Goal: Information Seeking & Learning: Learn about a topic

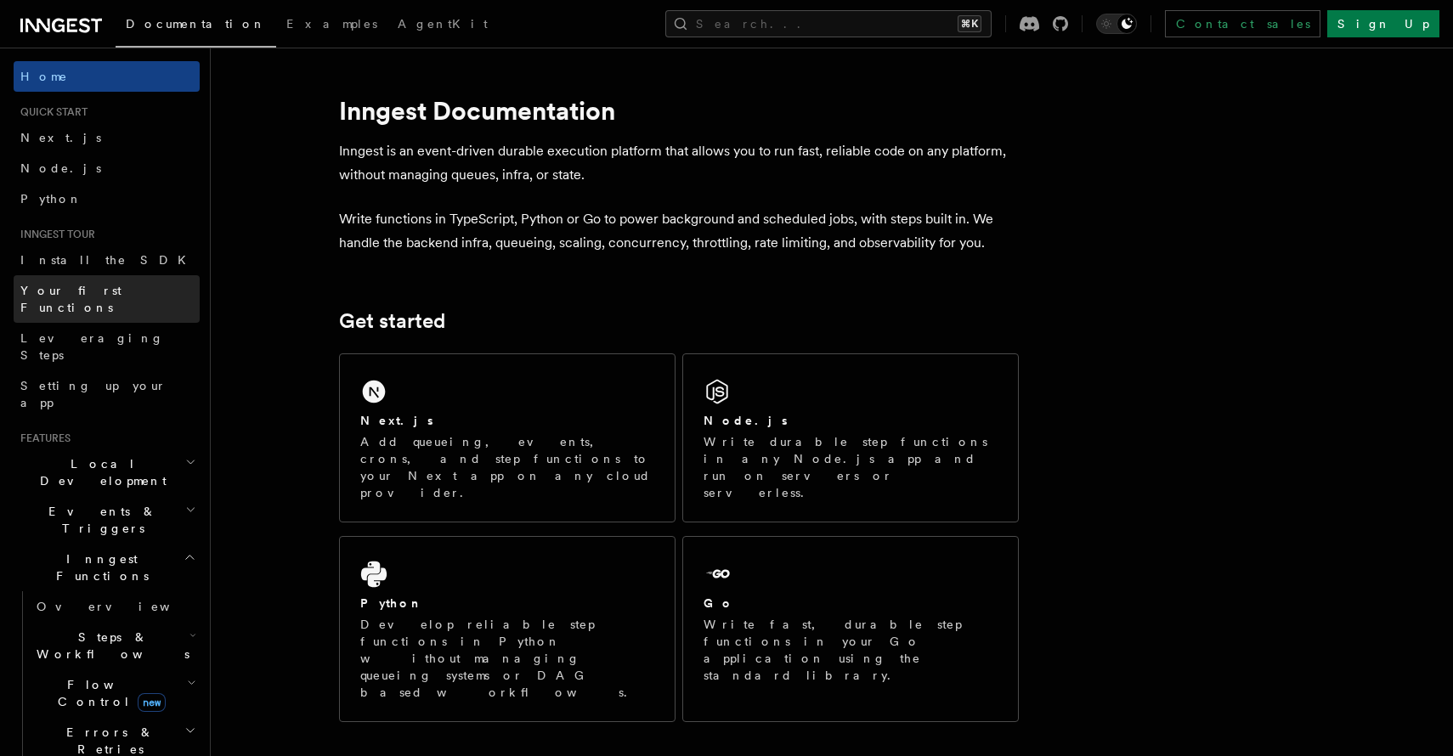
click at [147, 277] on link "Your first Functions" at bounding box center [107, 299] width 186 height 48
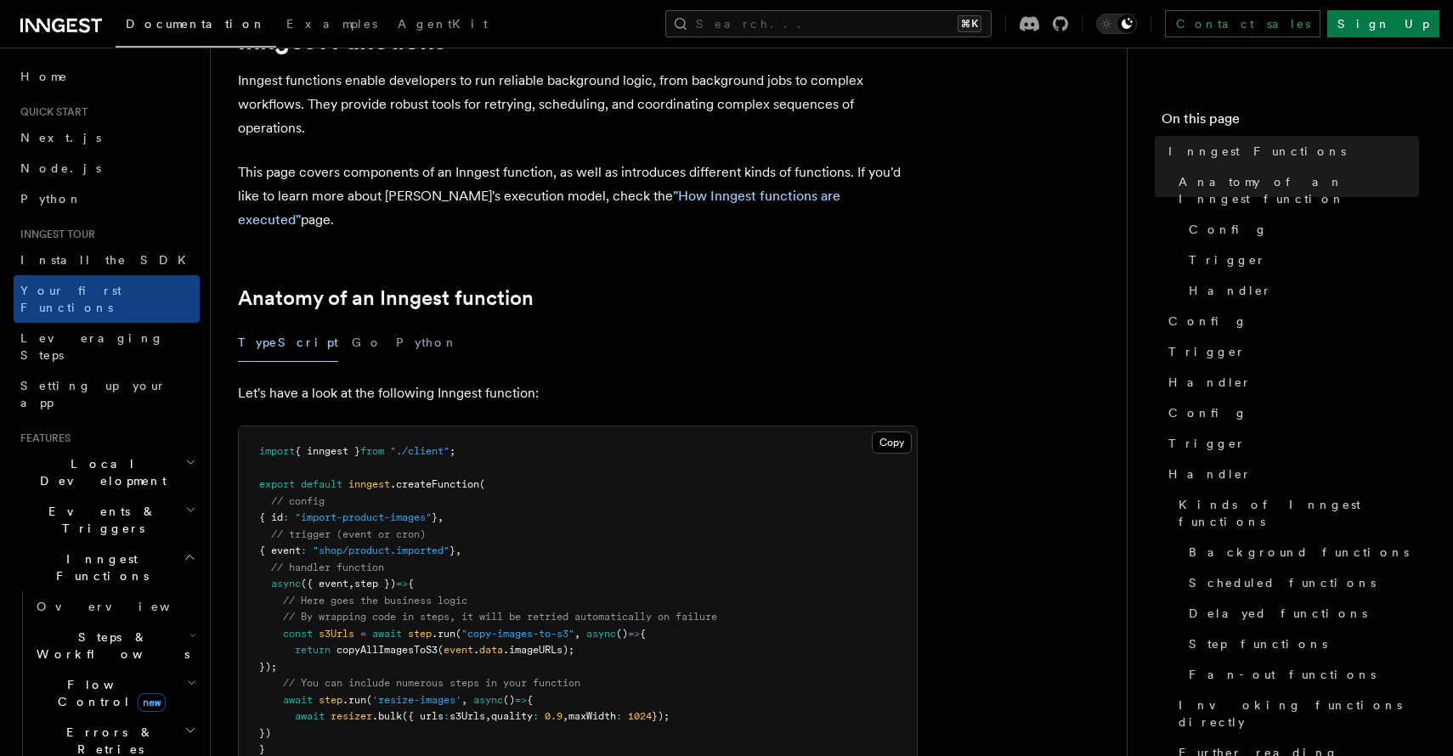
scroll to position [288, 0]
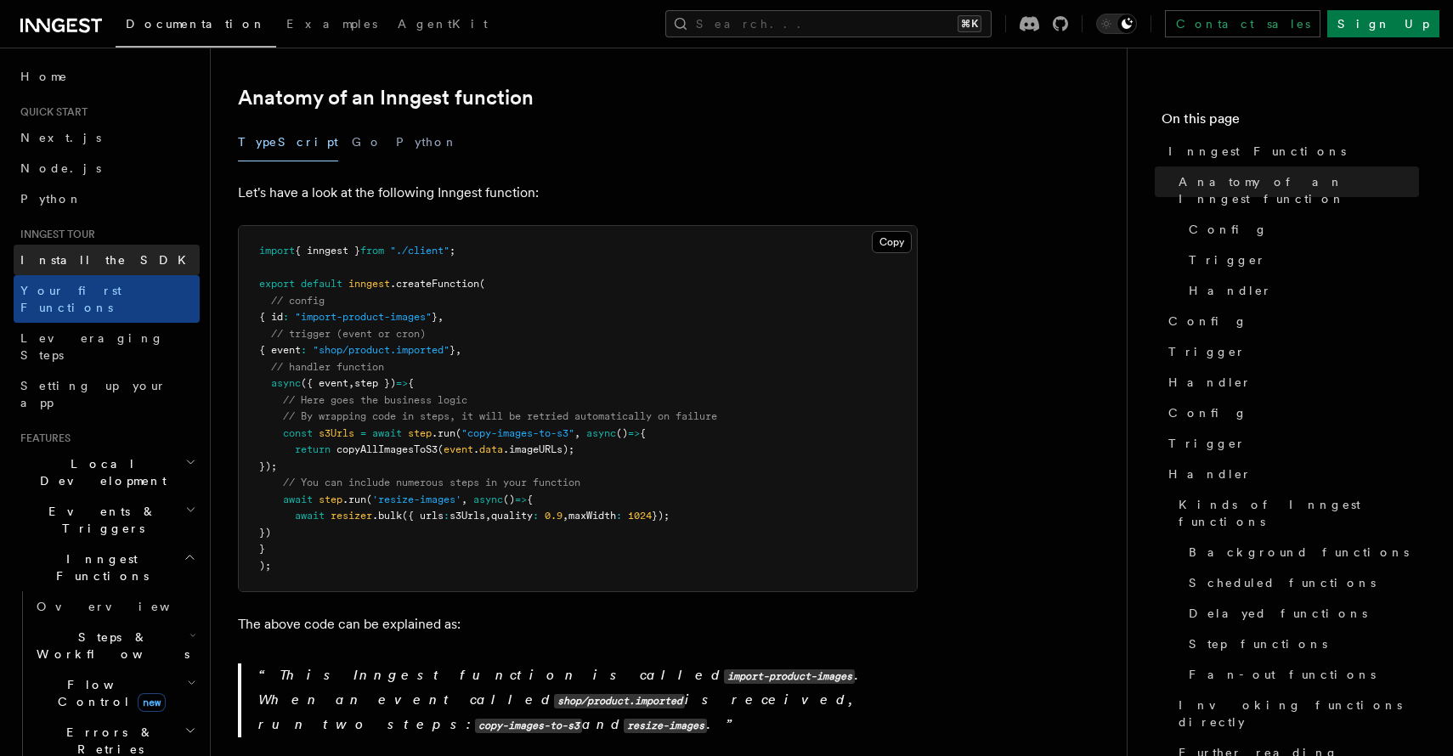
click at [135, 271] on link "Install the SDK" at bounding box center [107, 260] width 186 height 31
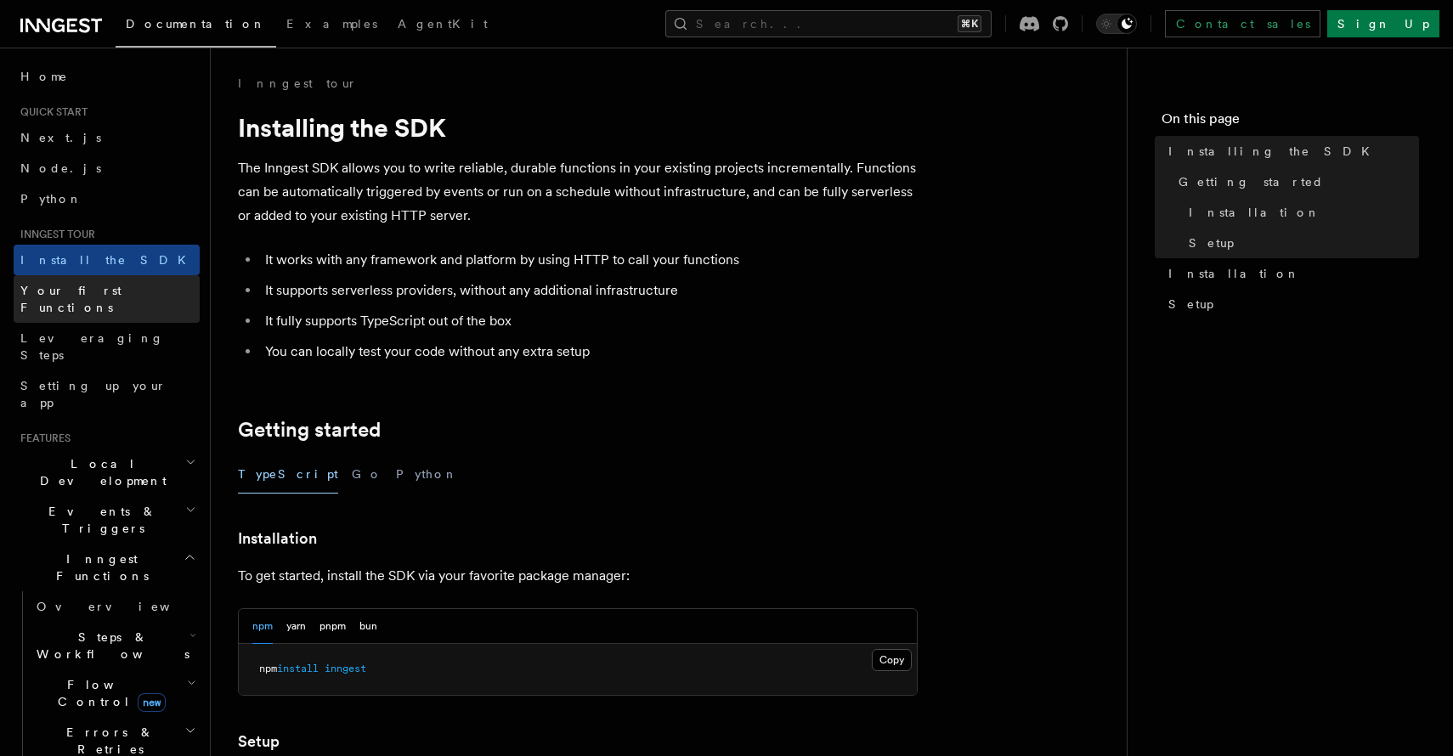
click at [70, 297] on span "Your first Functions" at bounding box center [109, 299] width 179 height 34
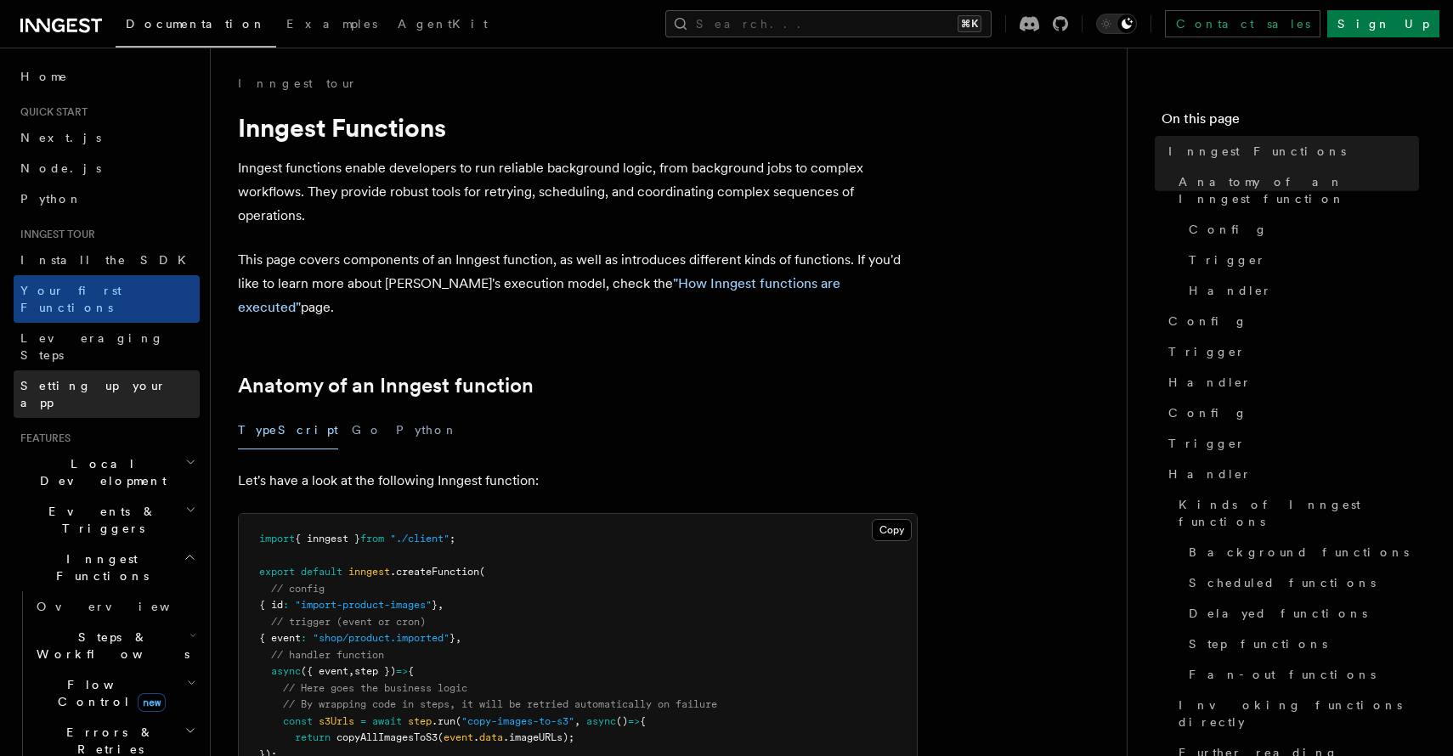
click at [98, 371] on link "Setting up your app" at bounding box center [107, 395] width 186 height 48
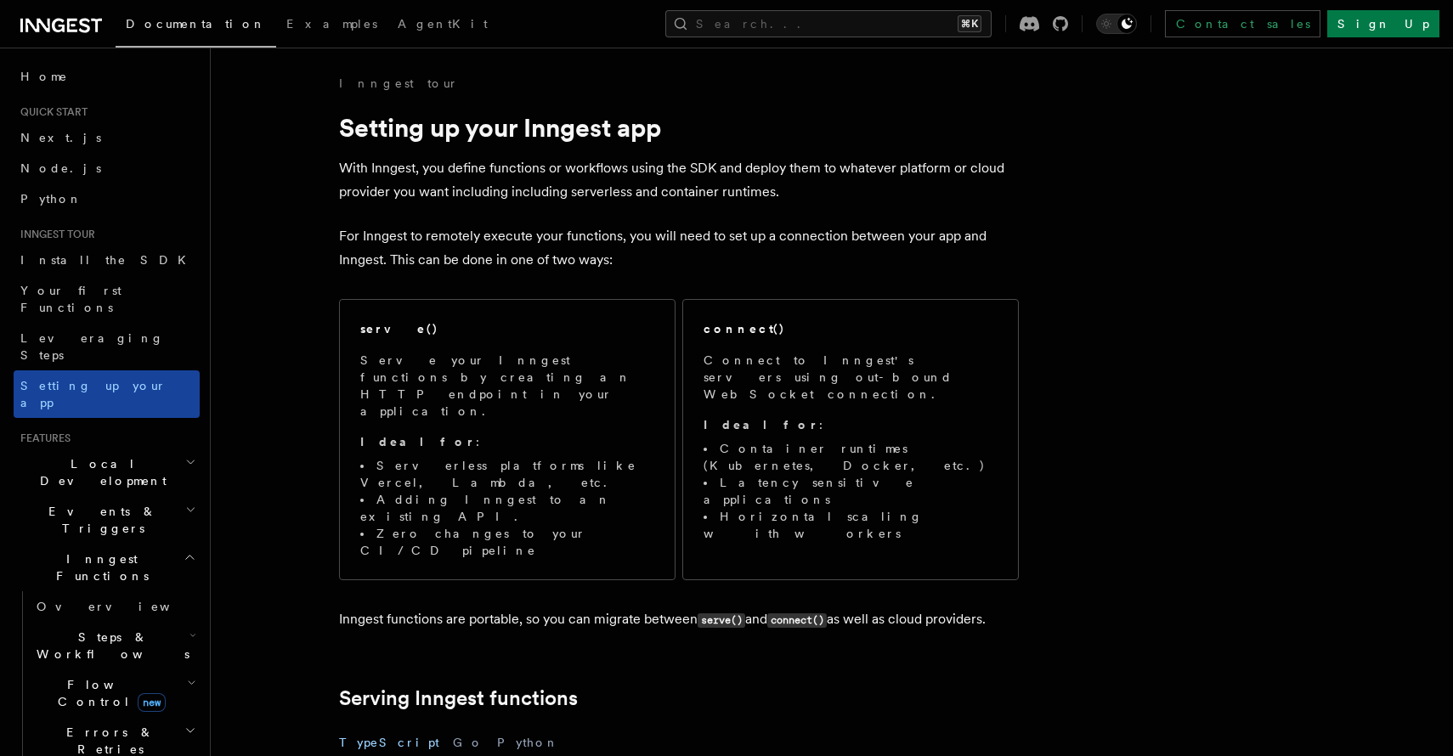
click at [103, 379] on span "Setting up your app" at bounding box center [93, 394] width 146 height 31
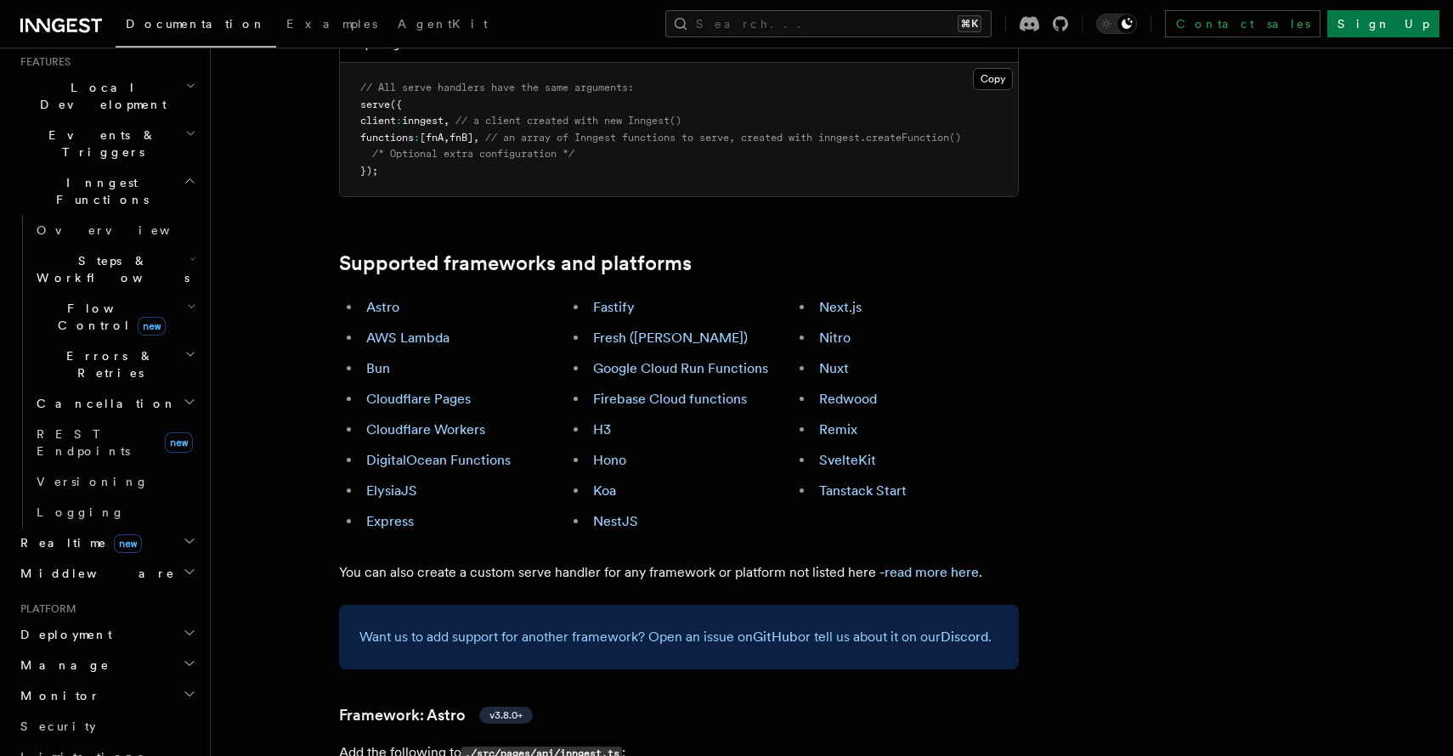
scroll to position [273, 0]
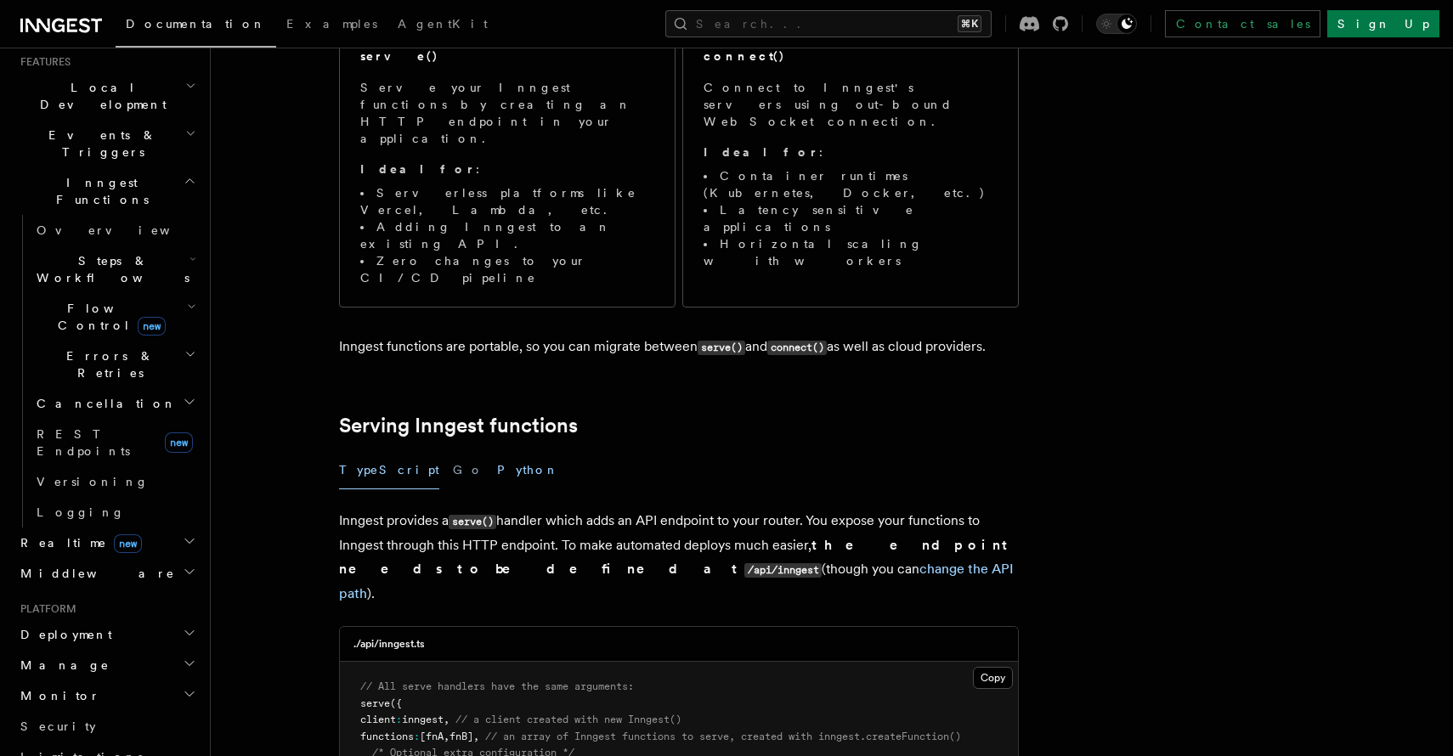
click at [497, 451] on button "Python" at bounding box center [528, 470] width 62 height 38
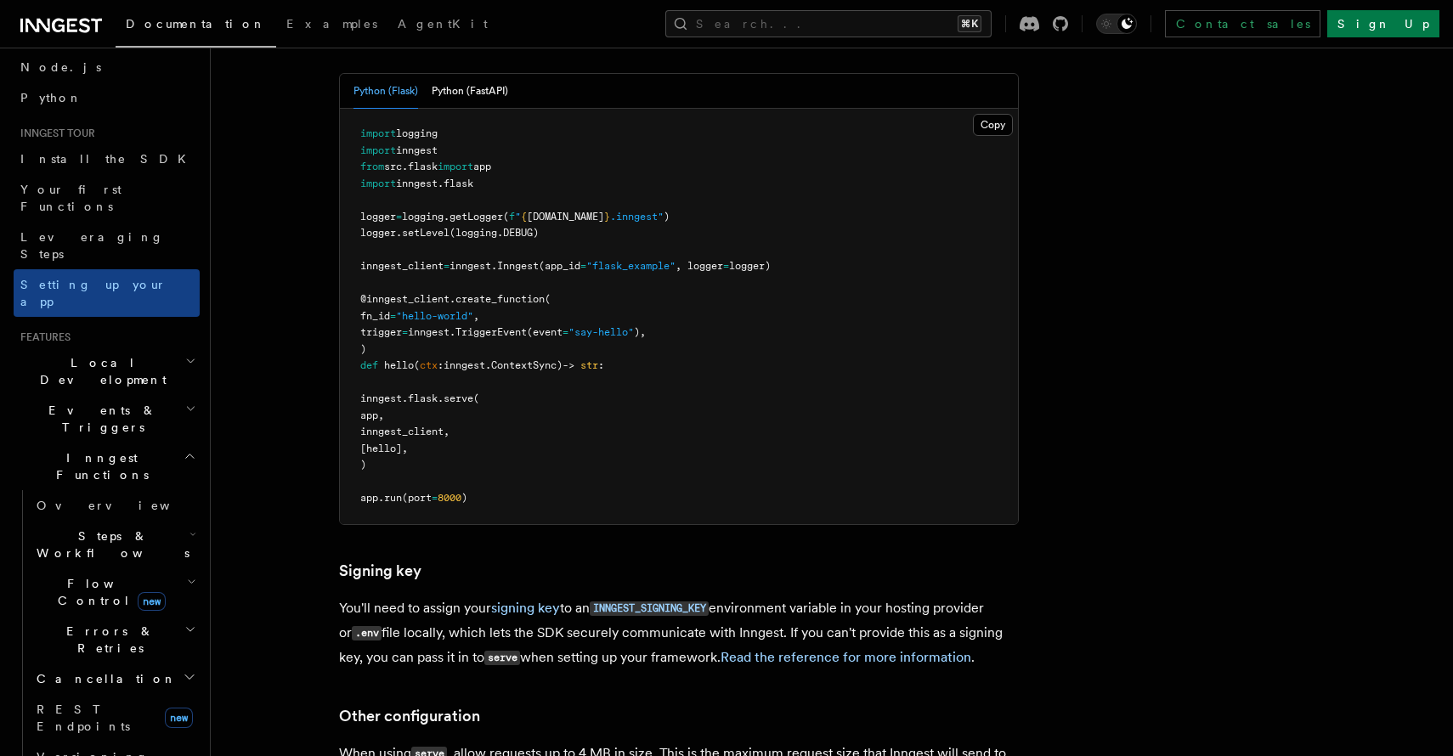
scroll to position [766, 0]
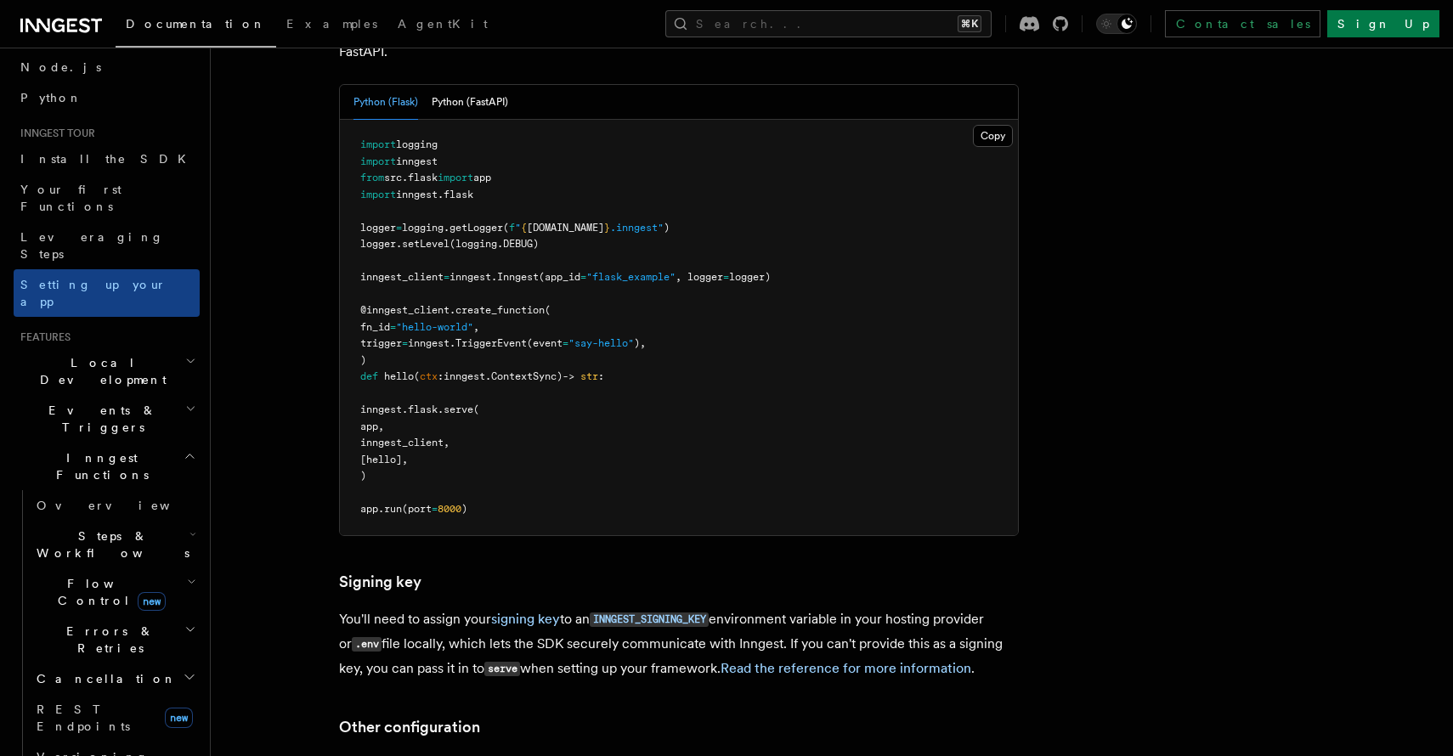
click at [195, 528] on icon "button" at bounding box center [193, 535] width 7 height 14
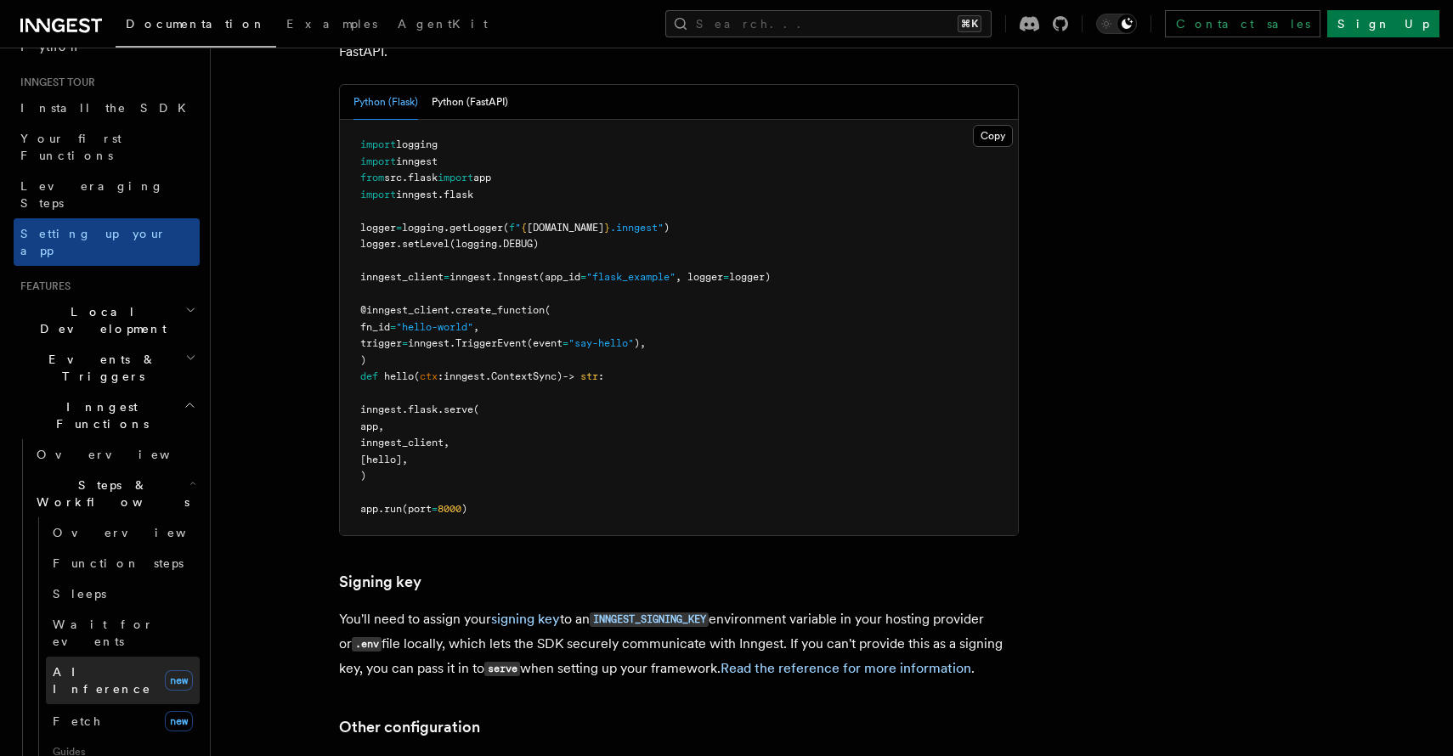
scroll to position [180, 0]
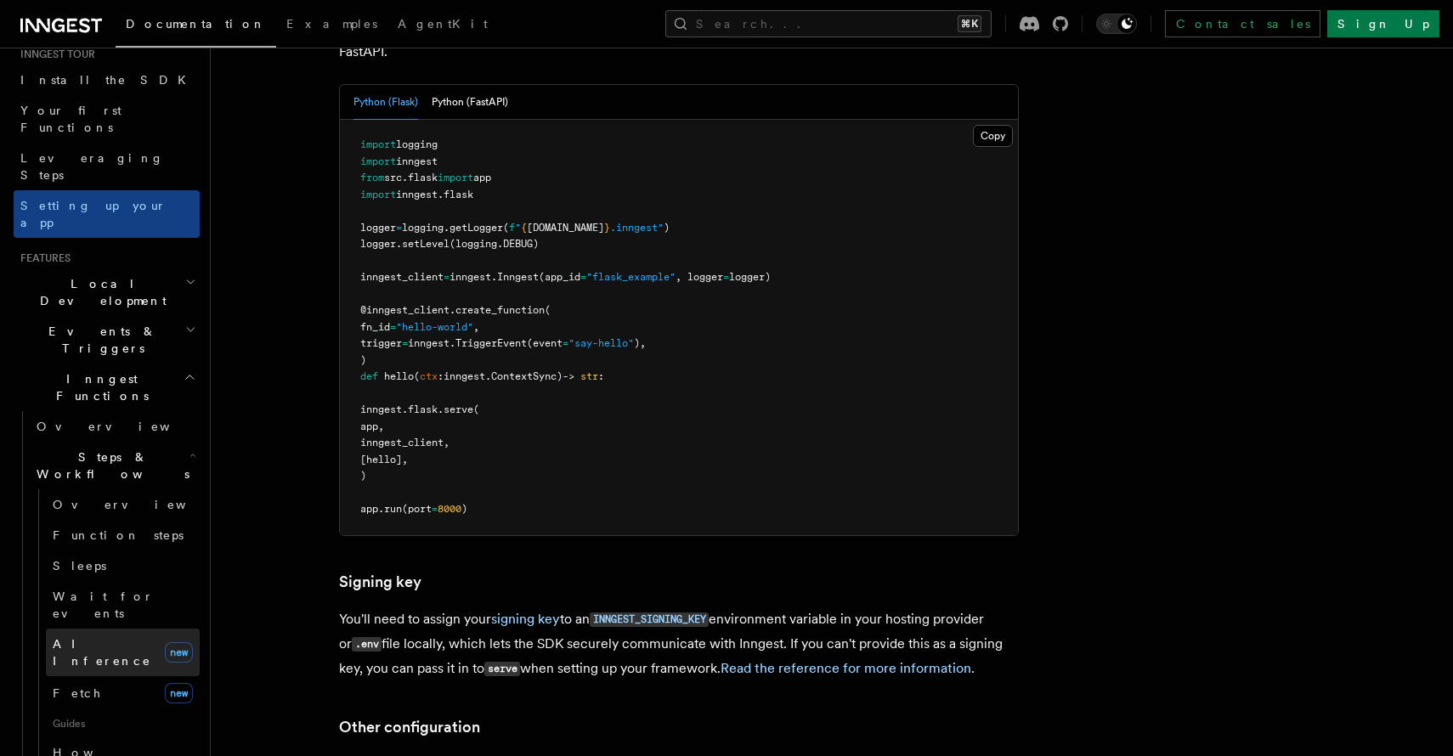
click at [147, 629] on link "AI Inference new" at bounding box center [123, 653] width 154 height 48
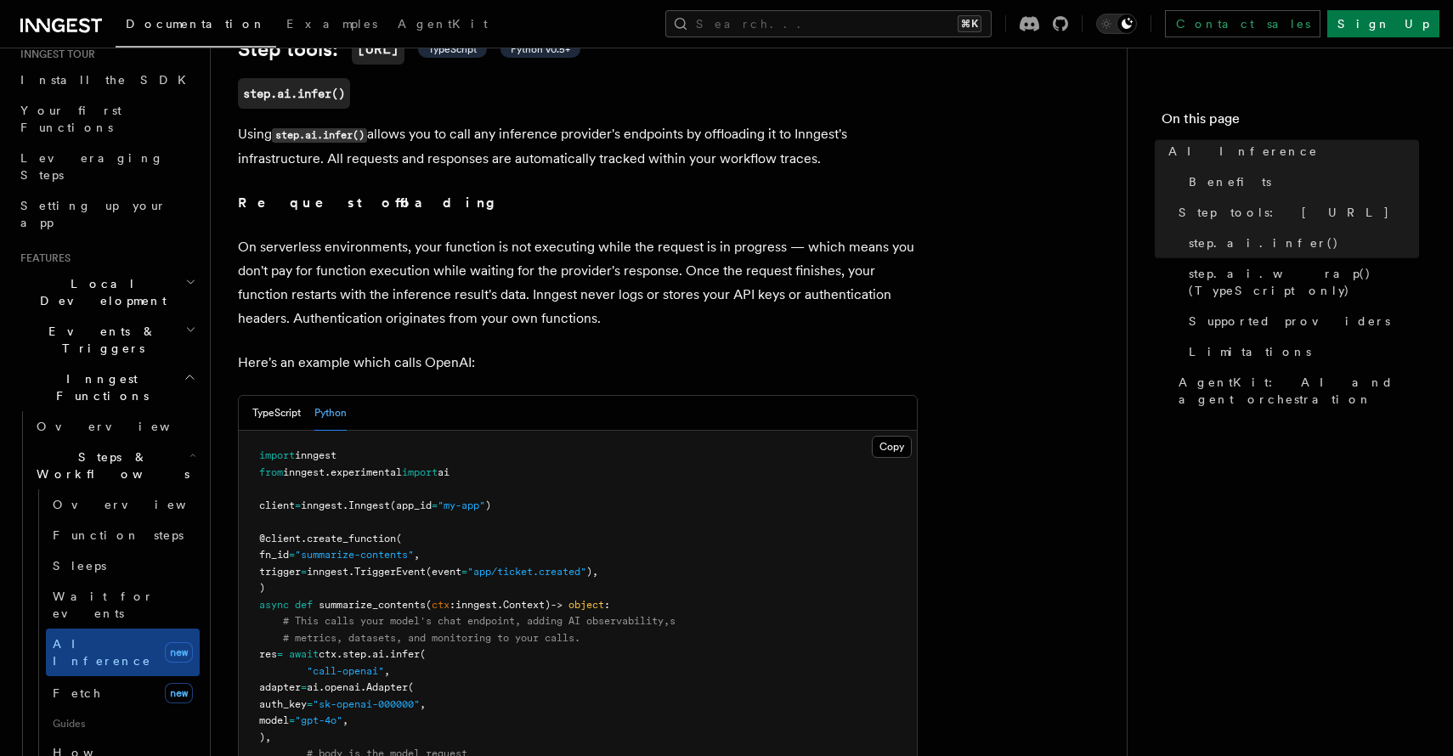
scroll to position [908, 0]
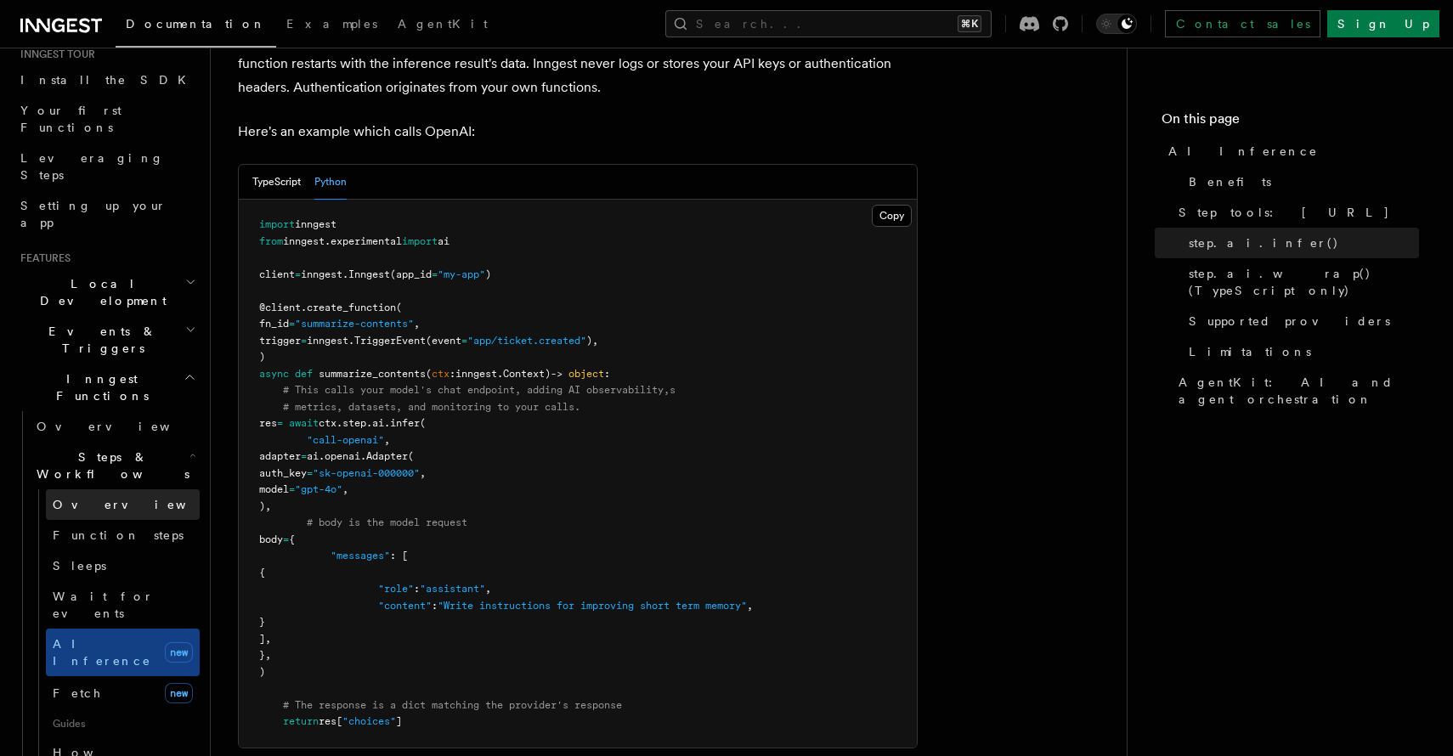
click at [148, 490] on link "Overview" at bounding box center [123, 505] width 154 height 31
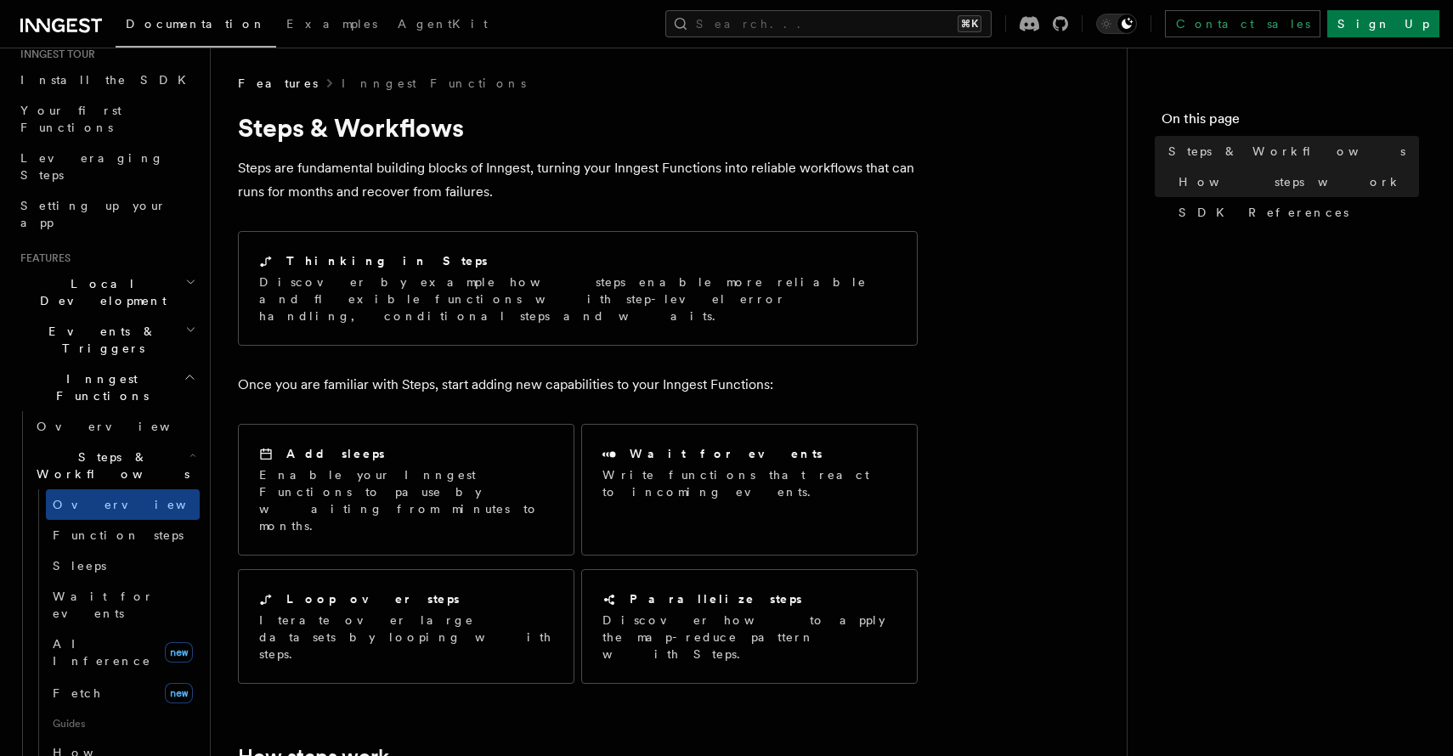
click at [111, 316] on h2 "Events & Triggers" at bounding box center [107, 340] width 186 height 48
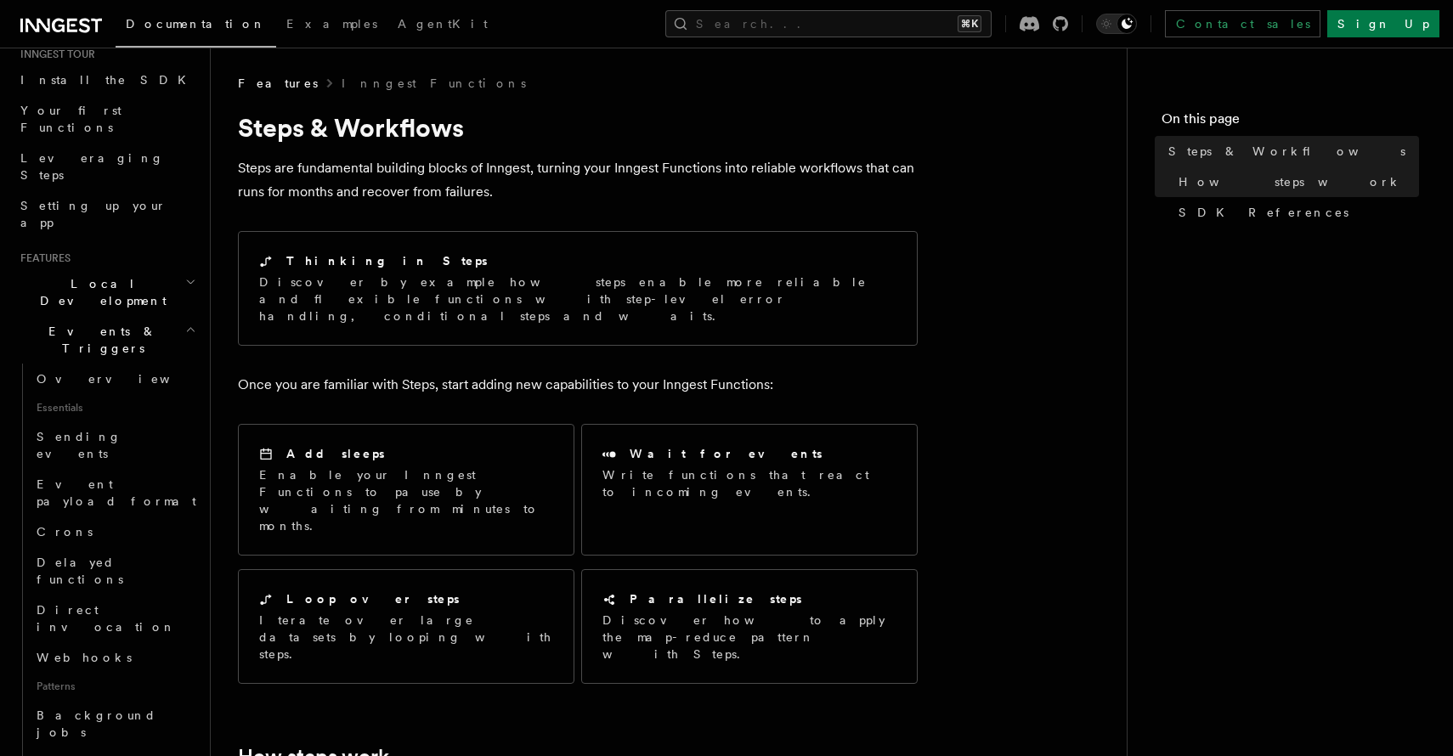
click at [185, 323] on icon "button" at bounding box center [190, 330] width 11 height 14
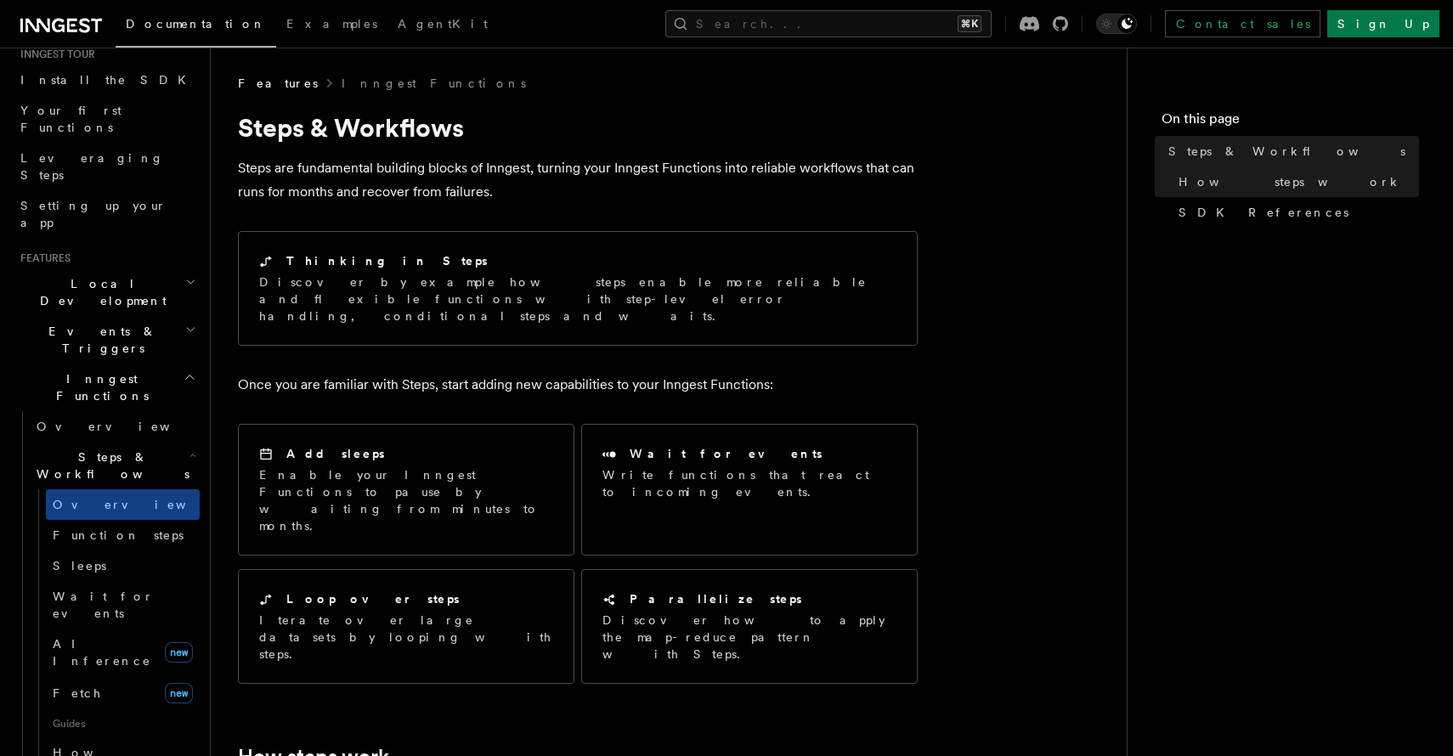
click at [189, 371] on icon "button" at bounding box center [190, 378] width 13 height 14
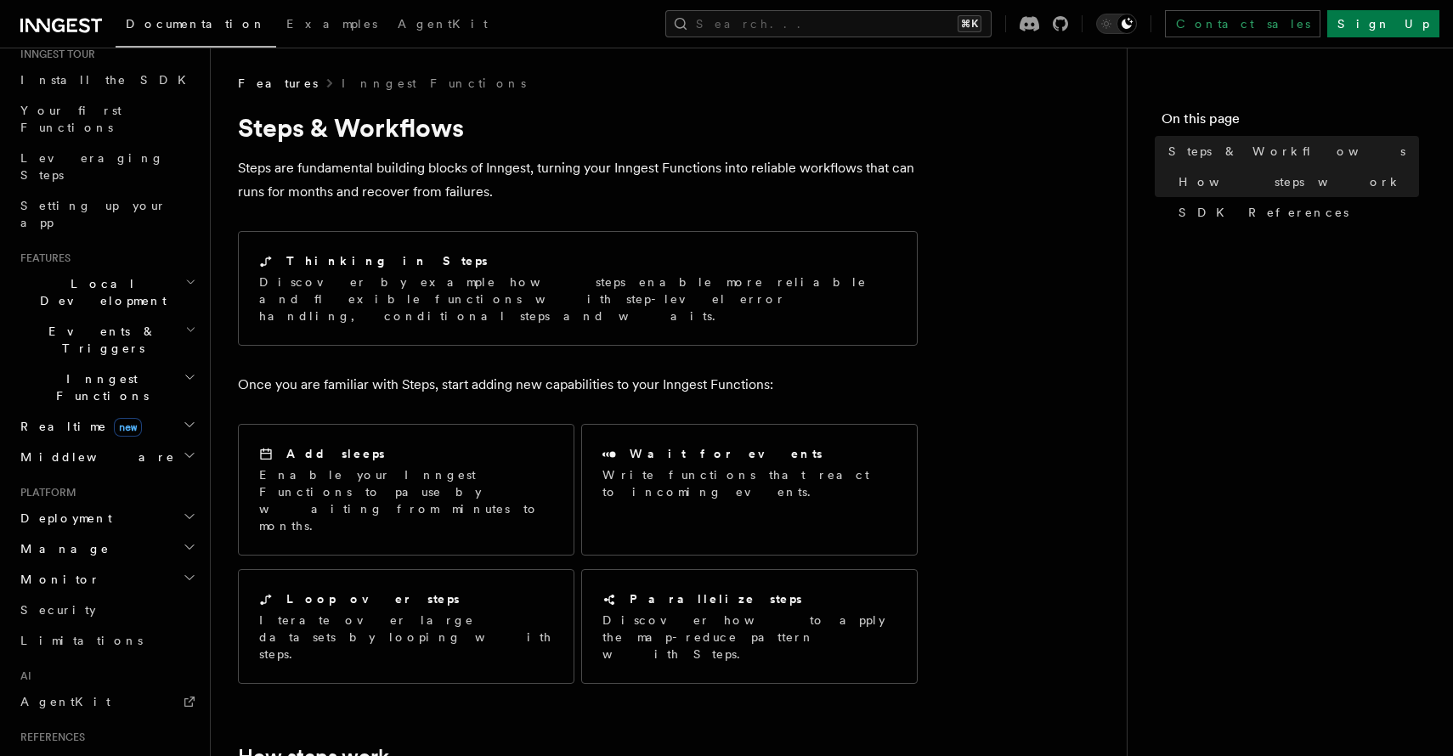
click at [160, 411] on h2 "Realtime new" at bounding box center [107, 426] width 186 height 31
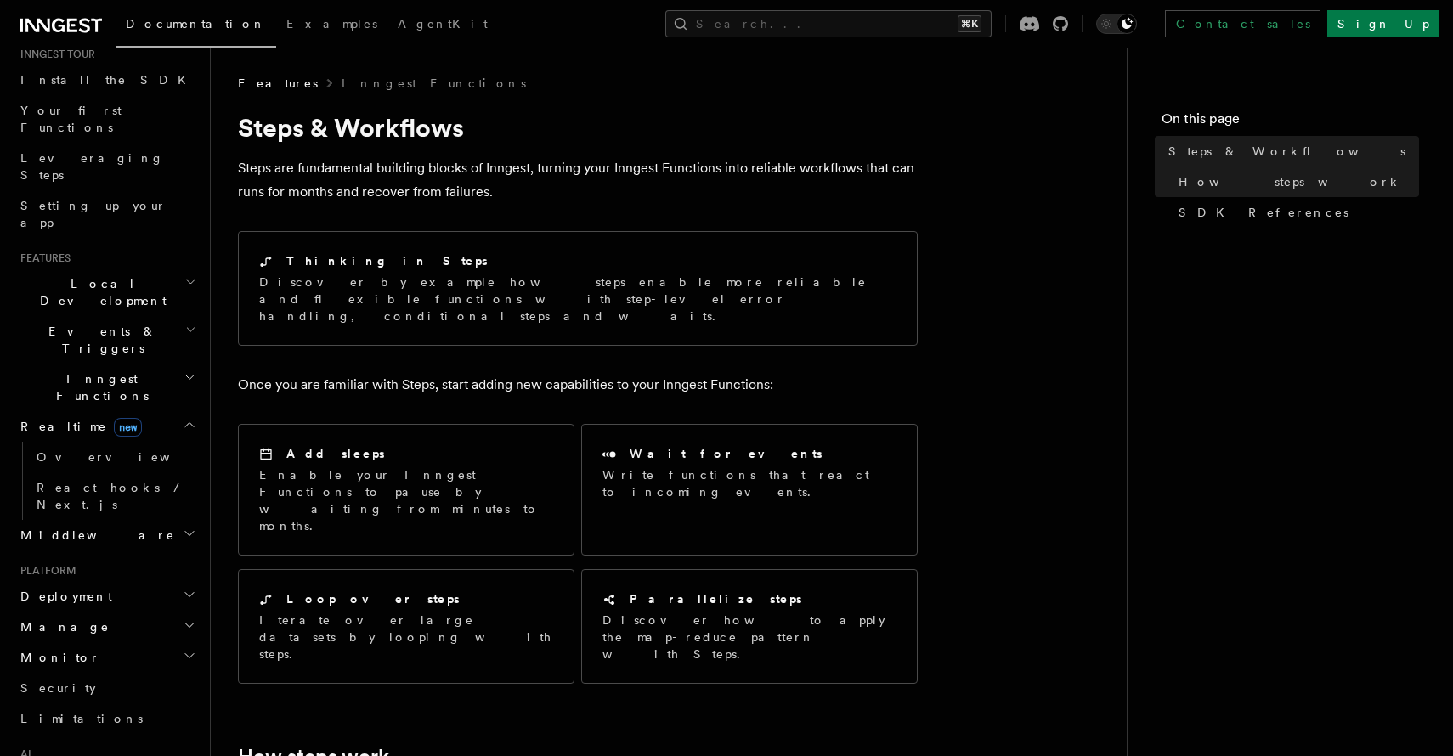
click at [161, 411] on h2 "Realtime new" at bounding box center [107, 426] width 186 height 31
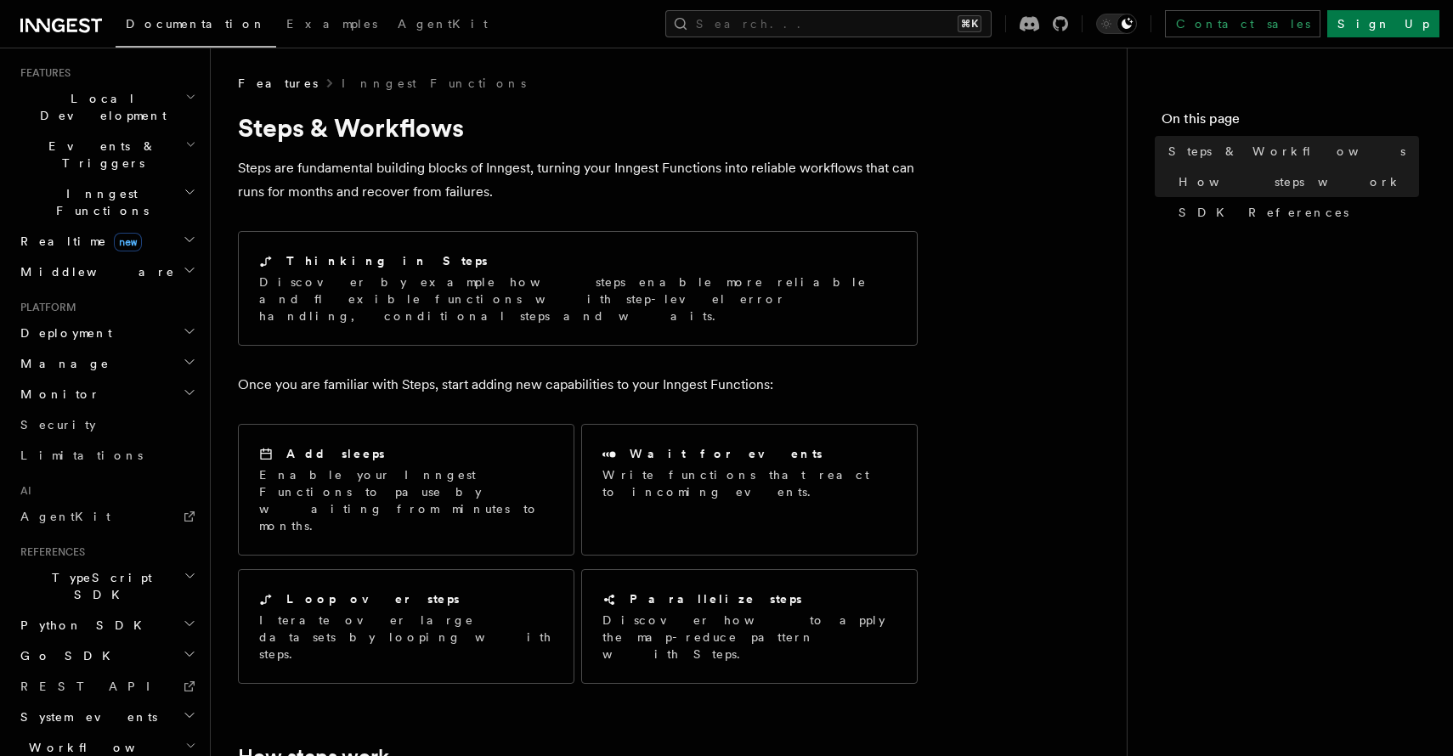
scroll to position [389, 0]
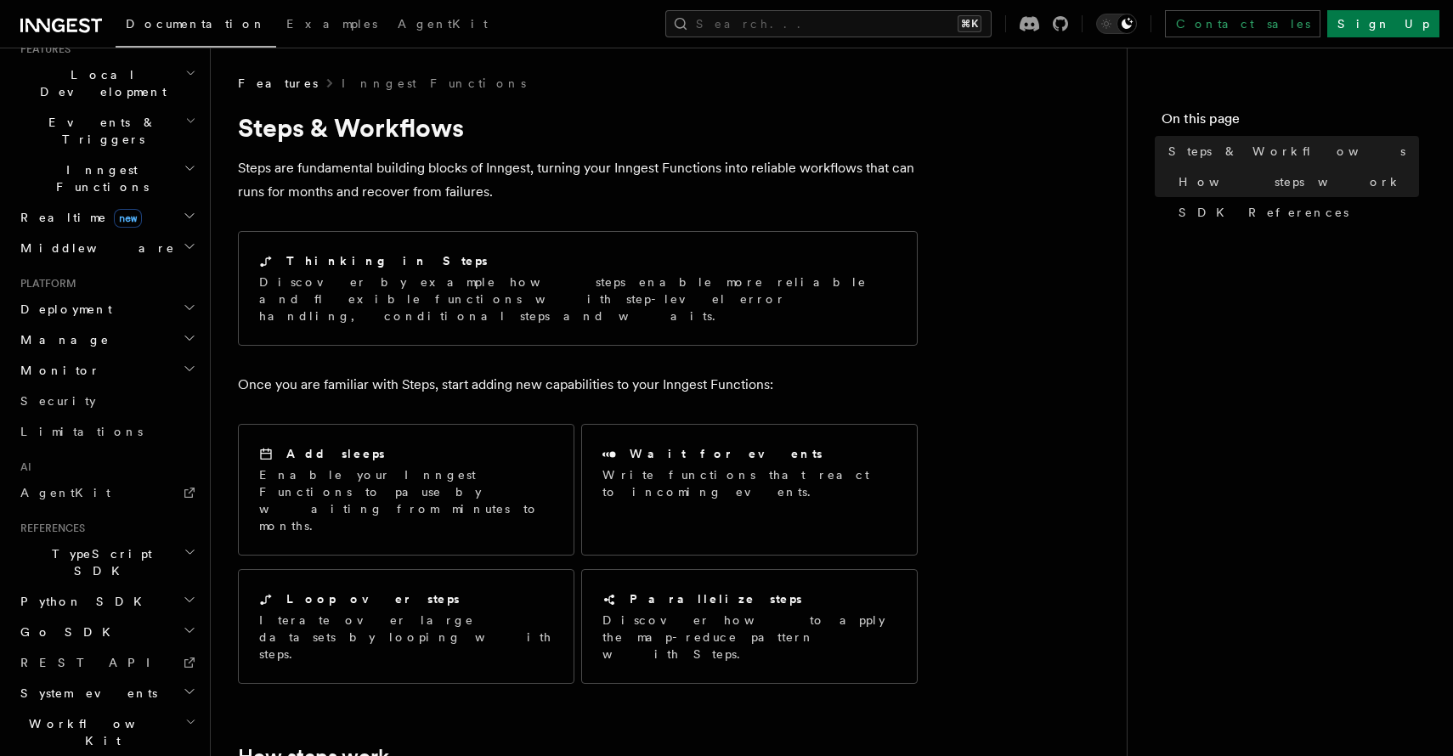
click at [136, 586] on h2 "Python SDK" at bounding box center [107, 601] width 186 height 31
click at [104, 617] on link "Introduction" at bounding box center [115, 632] width 170 height 31
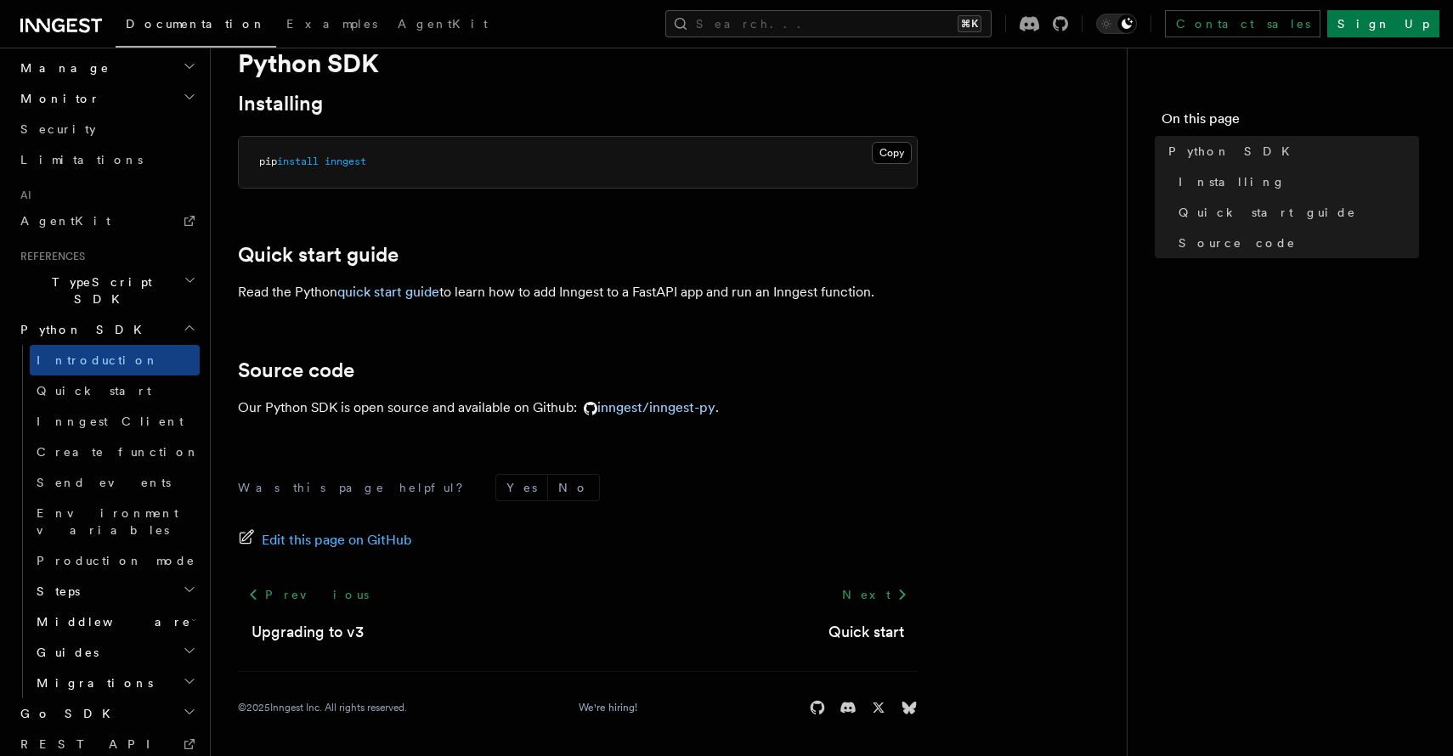
scroll to position [972, 0]
click at [111, 377] on link "Quick start" at bounding box center [115, 392] width 170 height 31
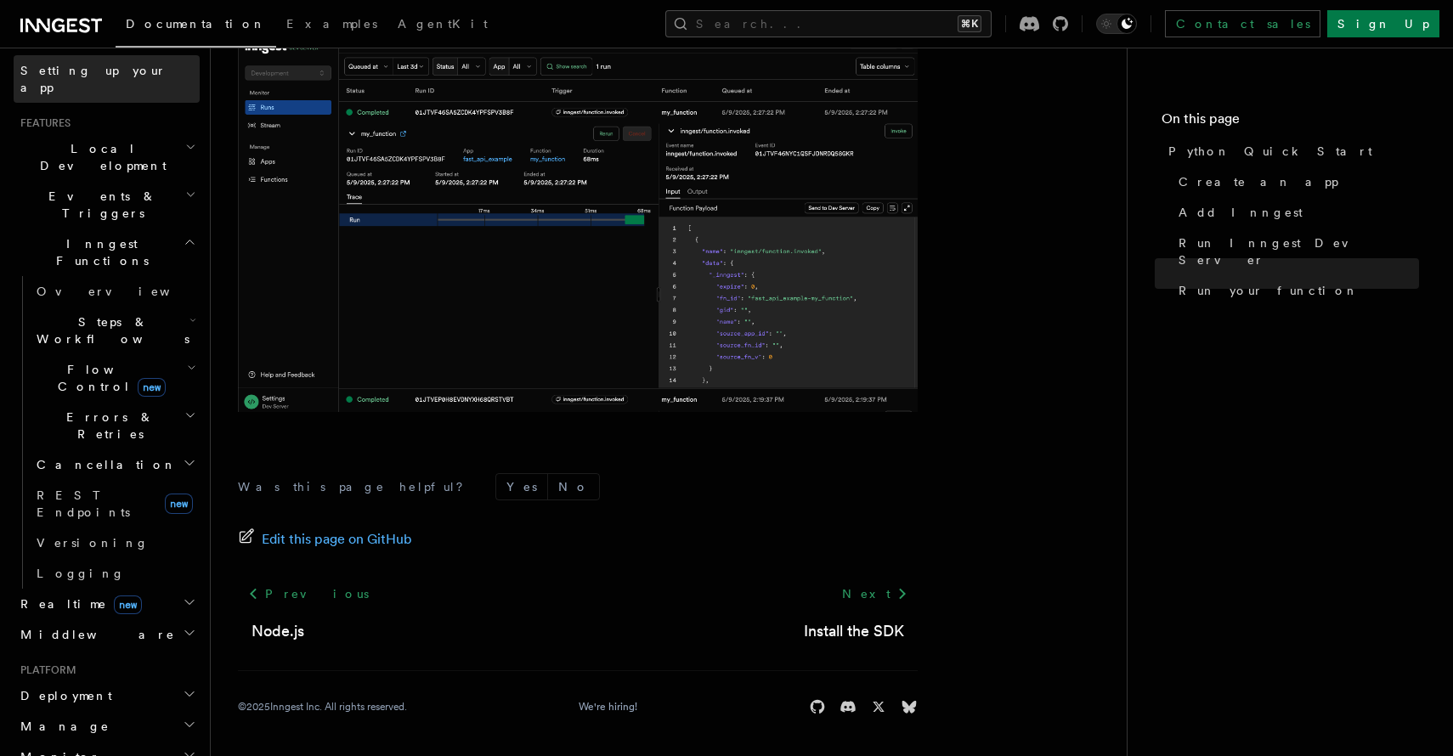
scroll to position [354, 0]
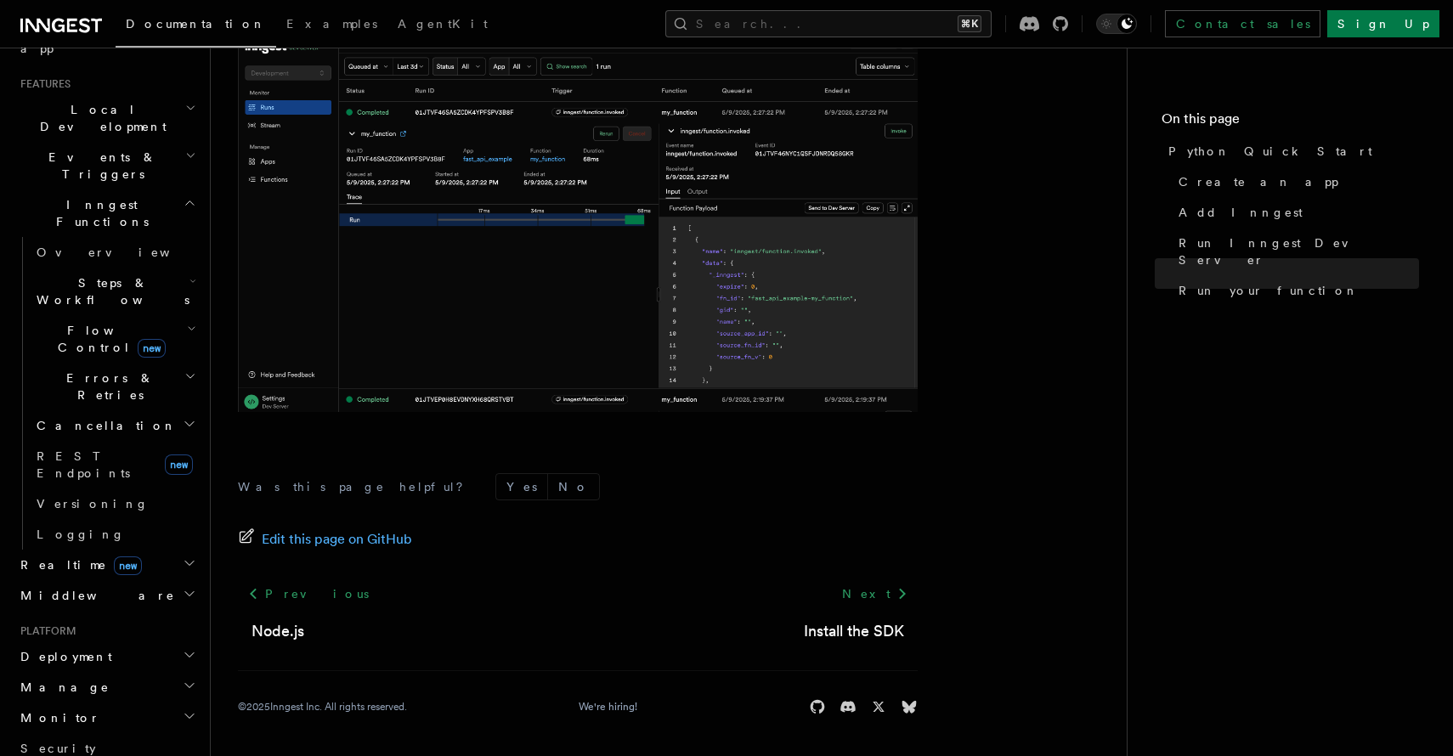
click at [129, 410] on h2 "Cancellation" at bounding box center [115, 425] width 170 height 31
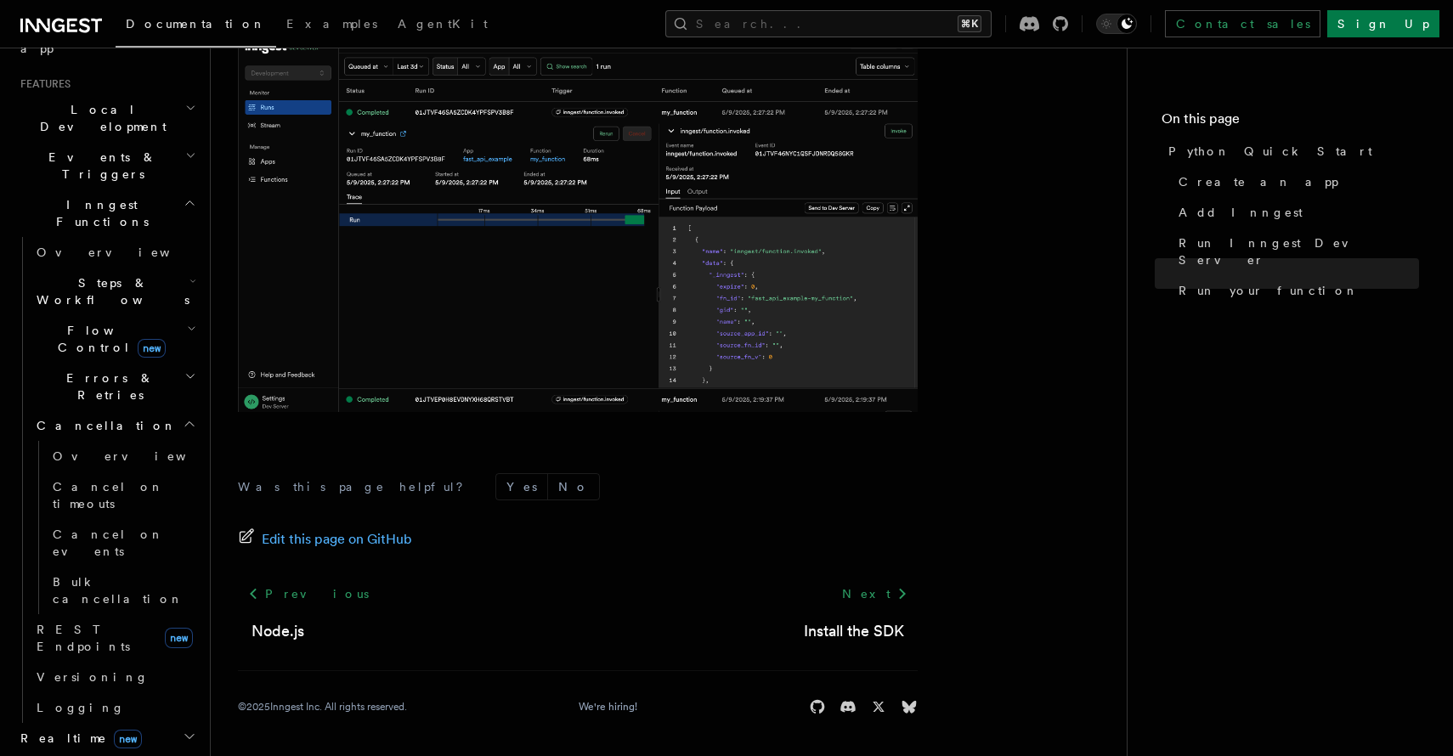
click at [175, 363] on h2 "Errors & Retries" at bounding box center [115, 387] width 170 height 48
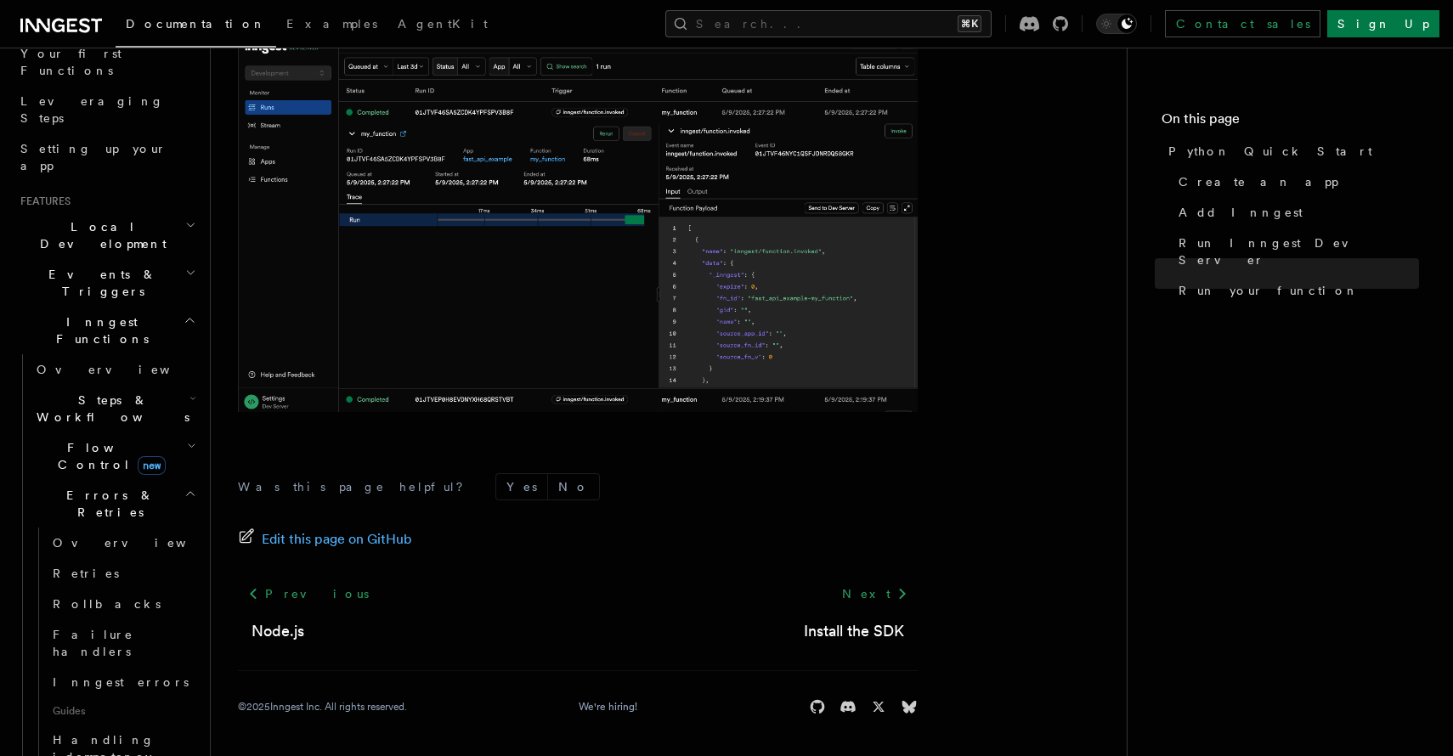
scroll to position [229, 0]
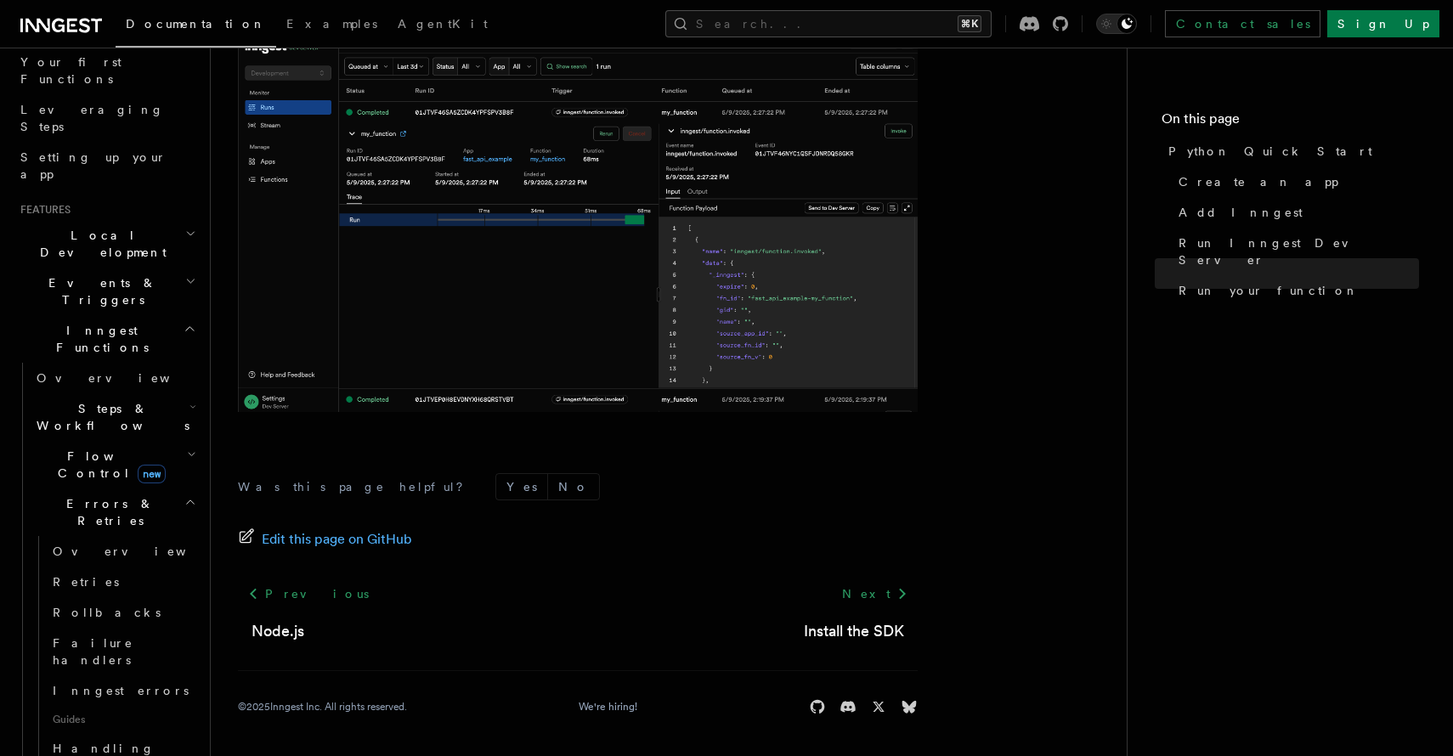
click at [168, 220] on h2 "Local Development" at bounding box center [107, 244] width 186 height 48
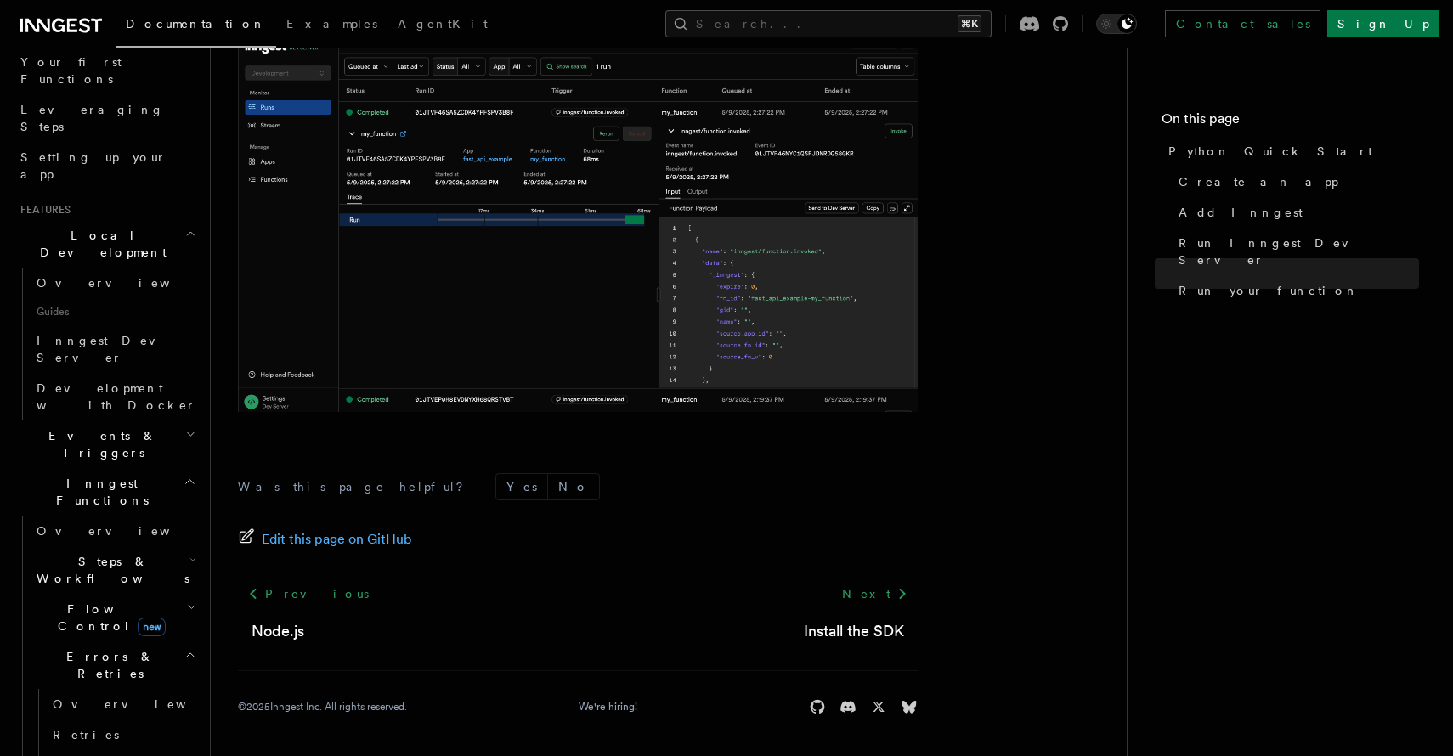
click at [148, 421] on h2 "Events & Triggers" at bounding box center [107, 445] width 186 height 48
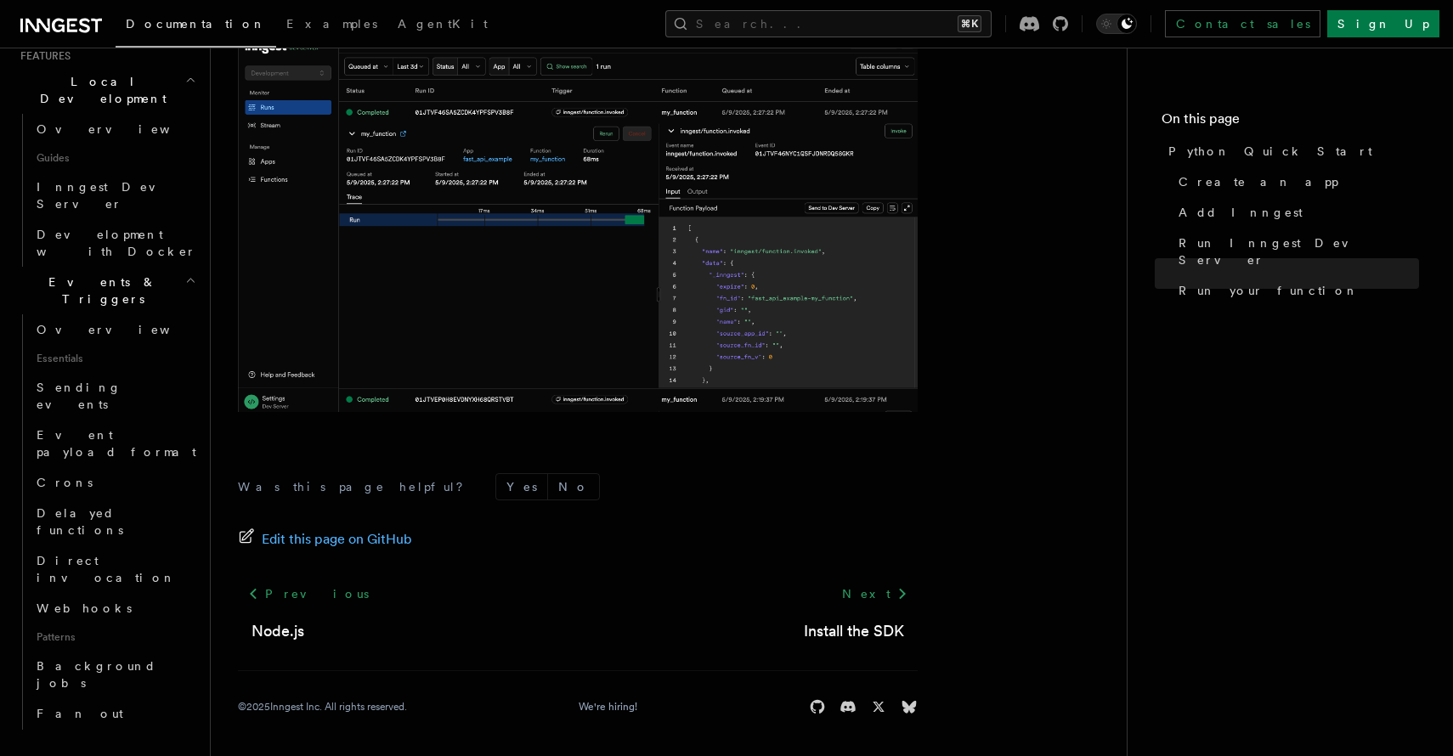
scroll to position [383, 0]
click at [111, 371] on link "Sending events" at bounding box center [115, 395] width 170 height 48
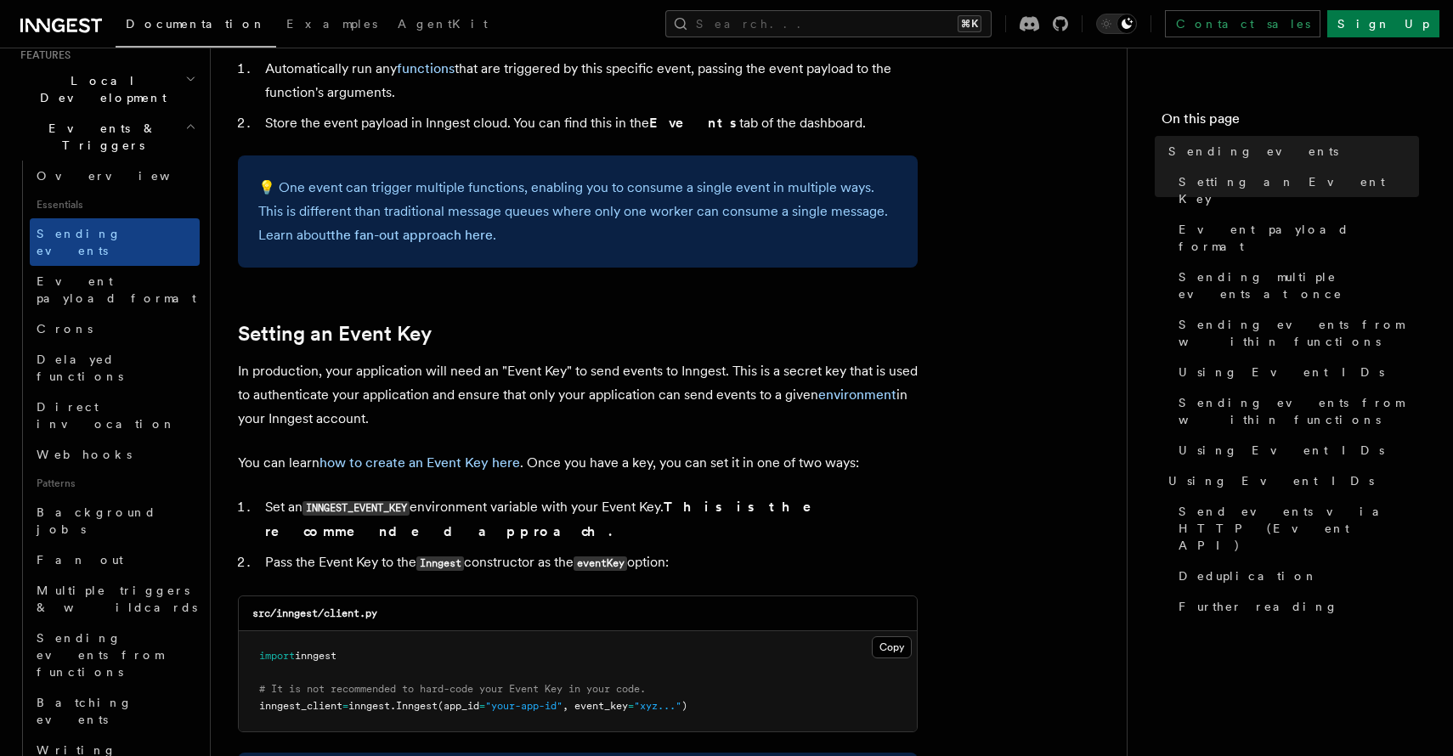
scroll to position [1036, 0]
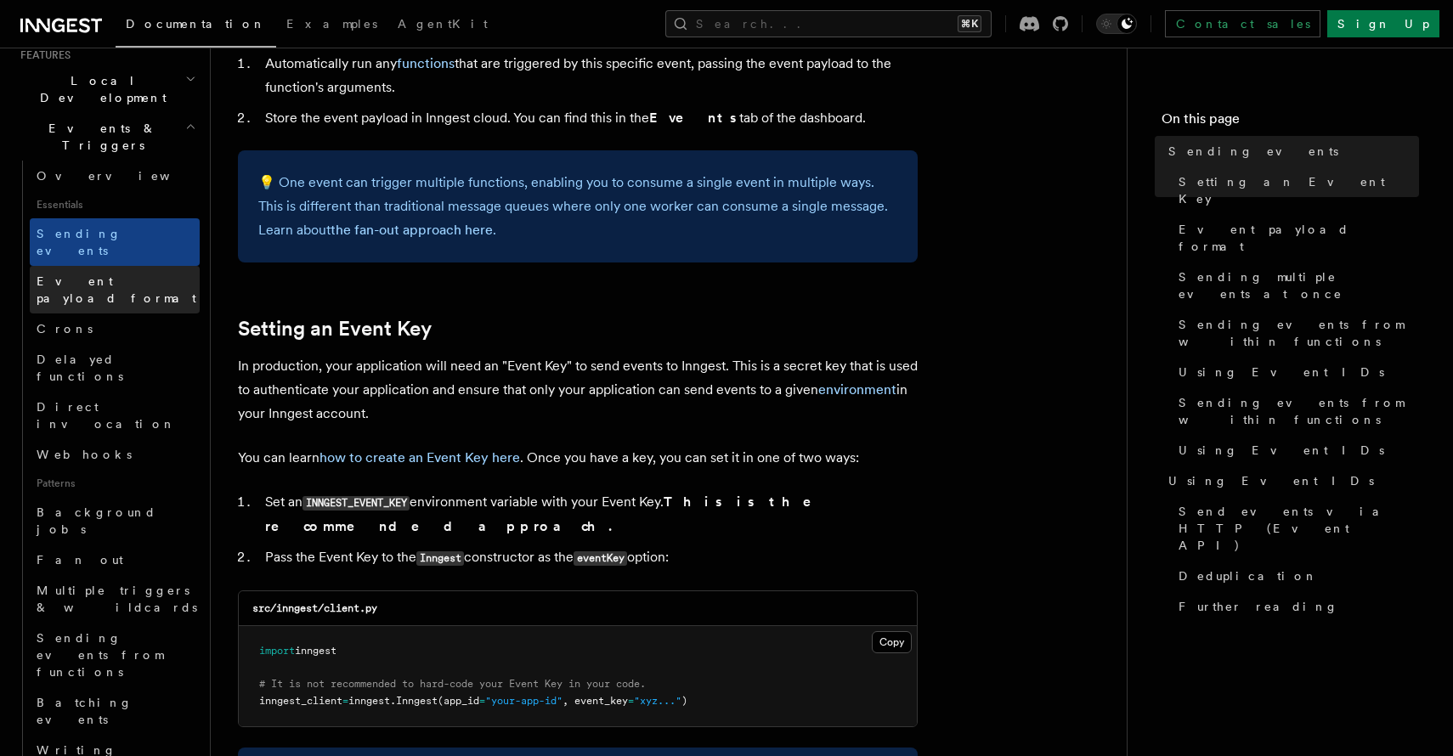
click at [135, 274] on span "Event payload format" at bounding box center [117, 289] width 160 height 31
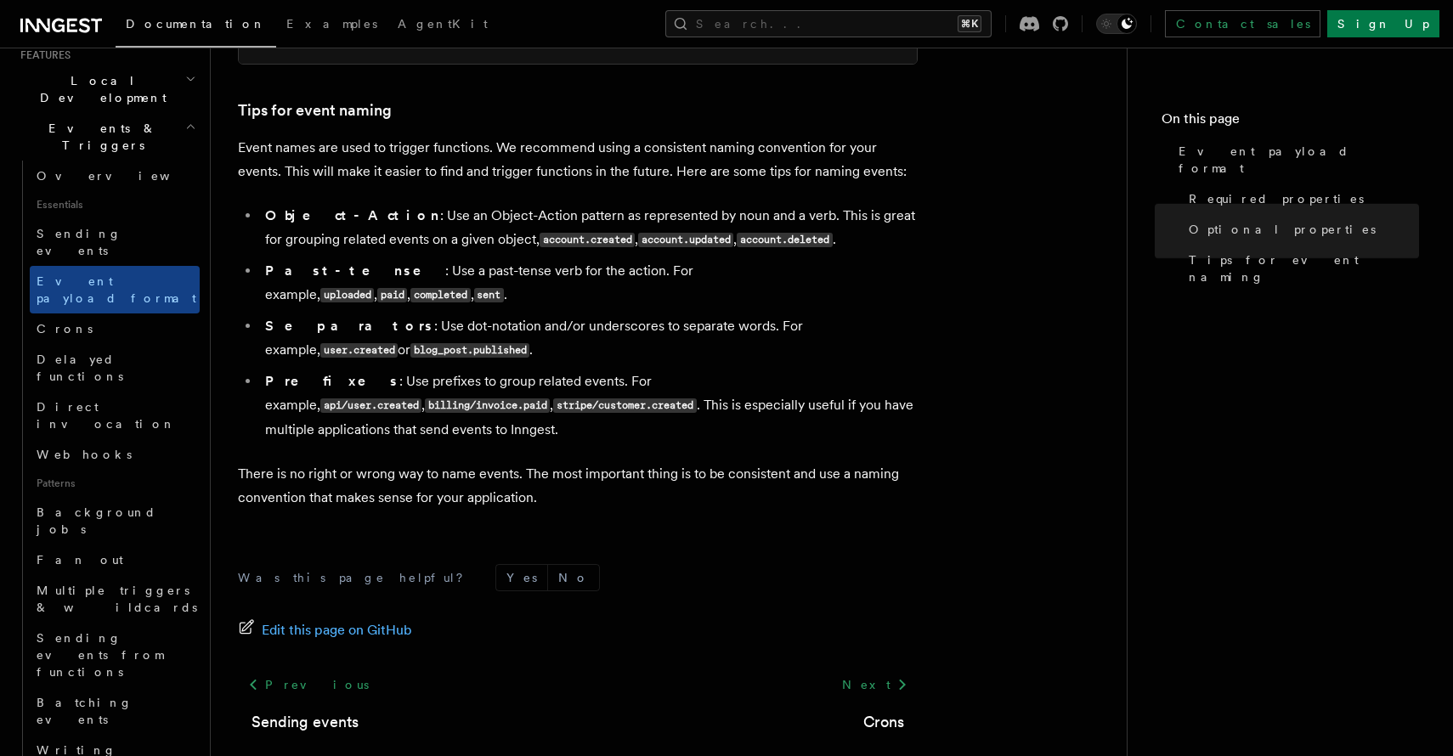
scroll to position [1153, 0]
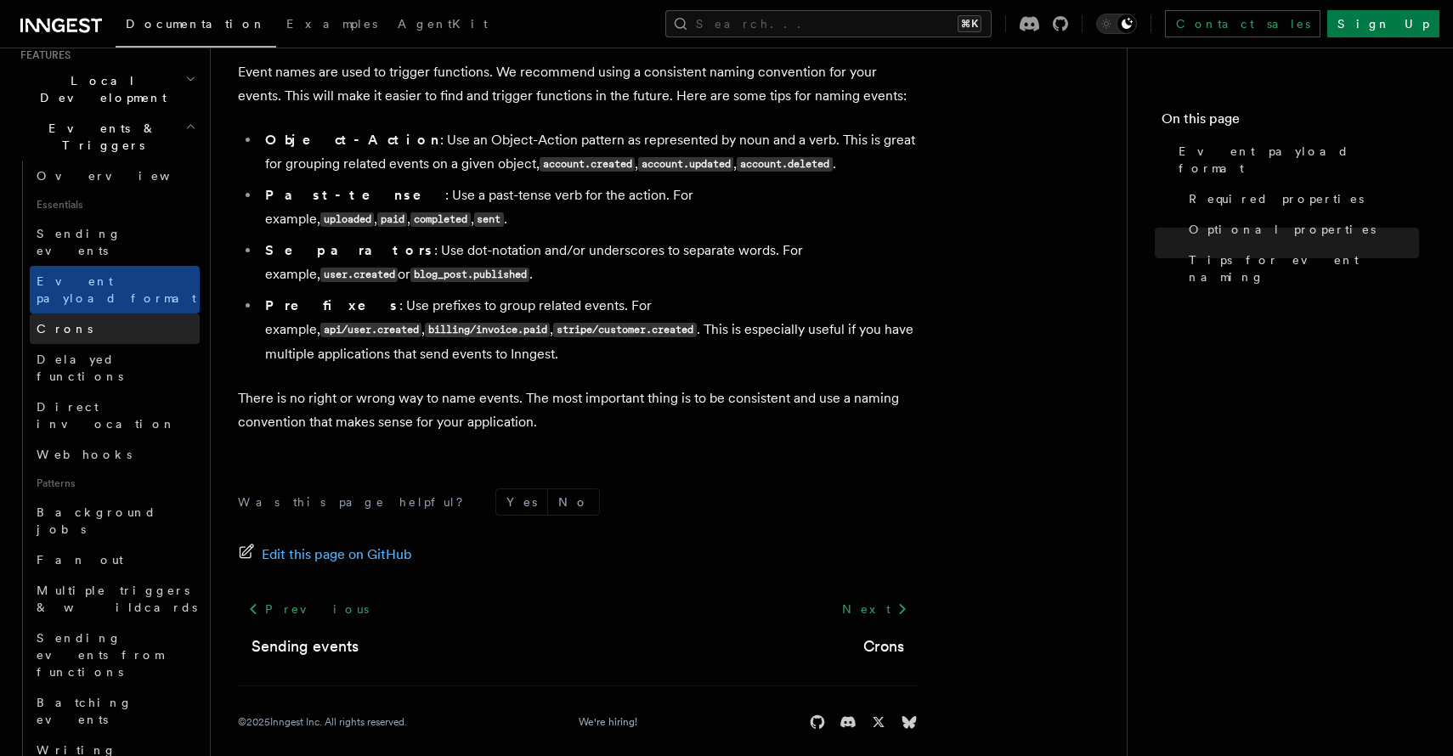
click at [118, 314] on link "Crons" at bounding box center [115, 329] width 170 height 31
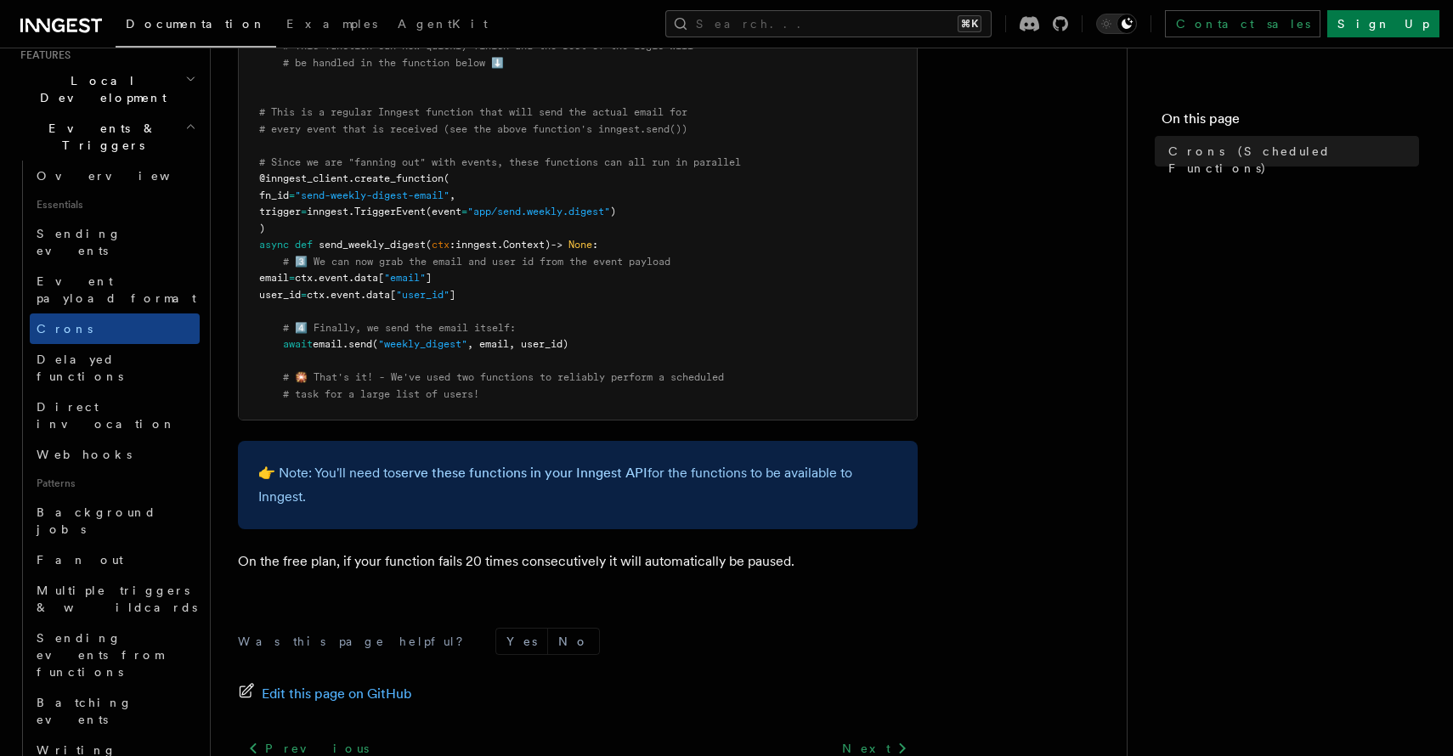
scroll to position [976, 0]
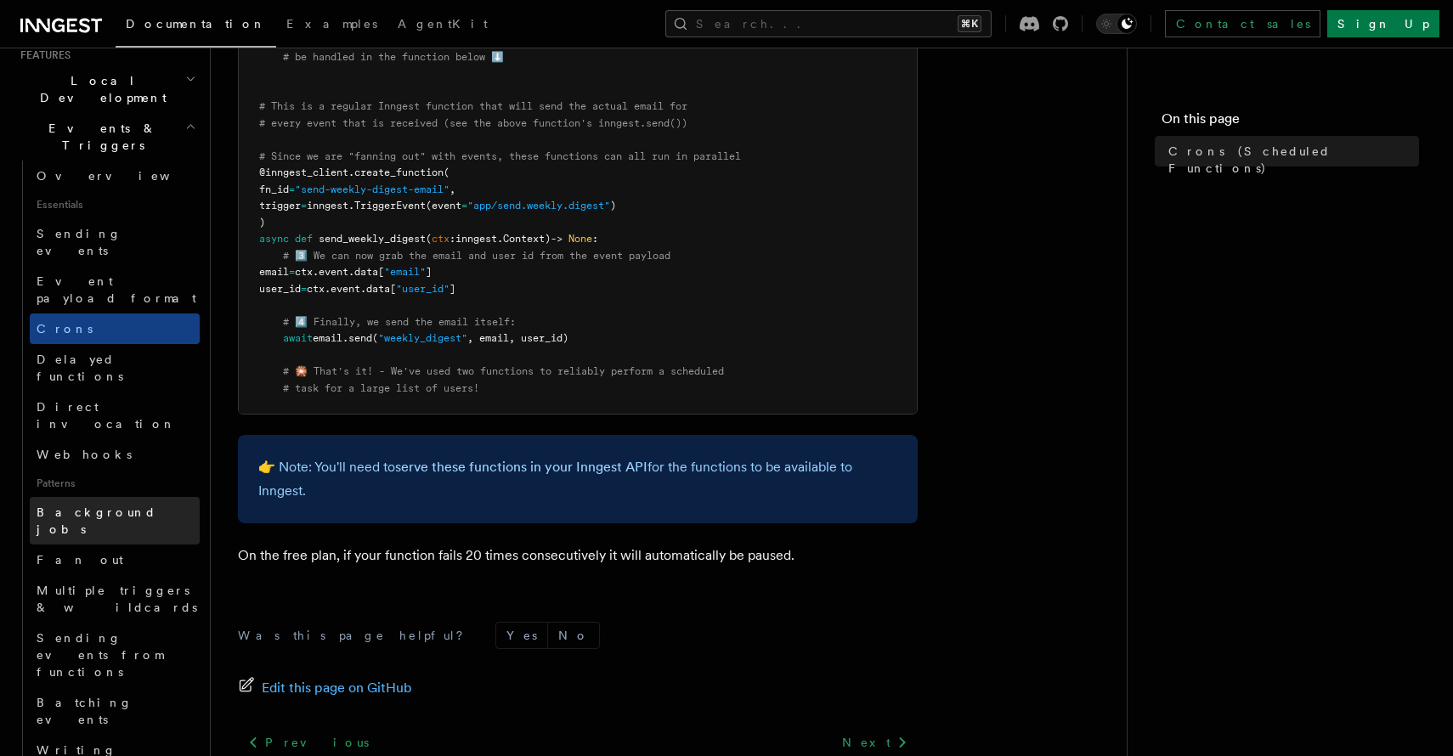
click at [112, 504] on span "Background jobs" at bounding box center [118, 521] width 163 height 34
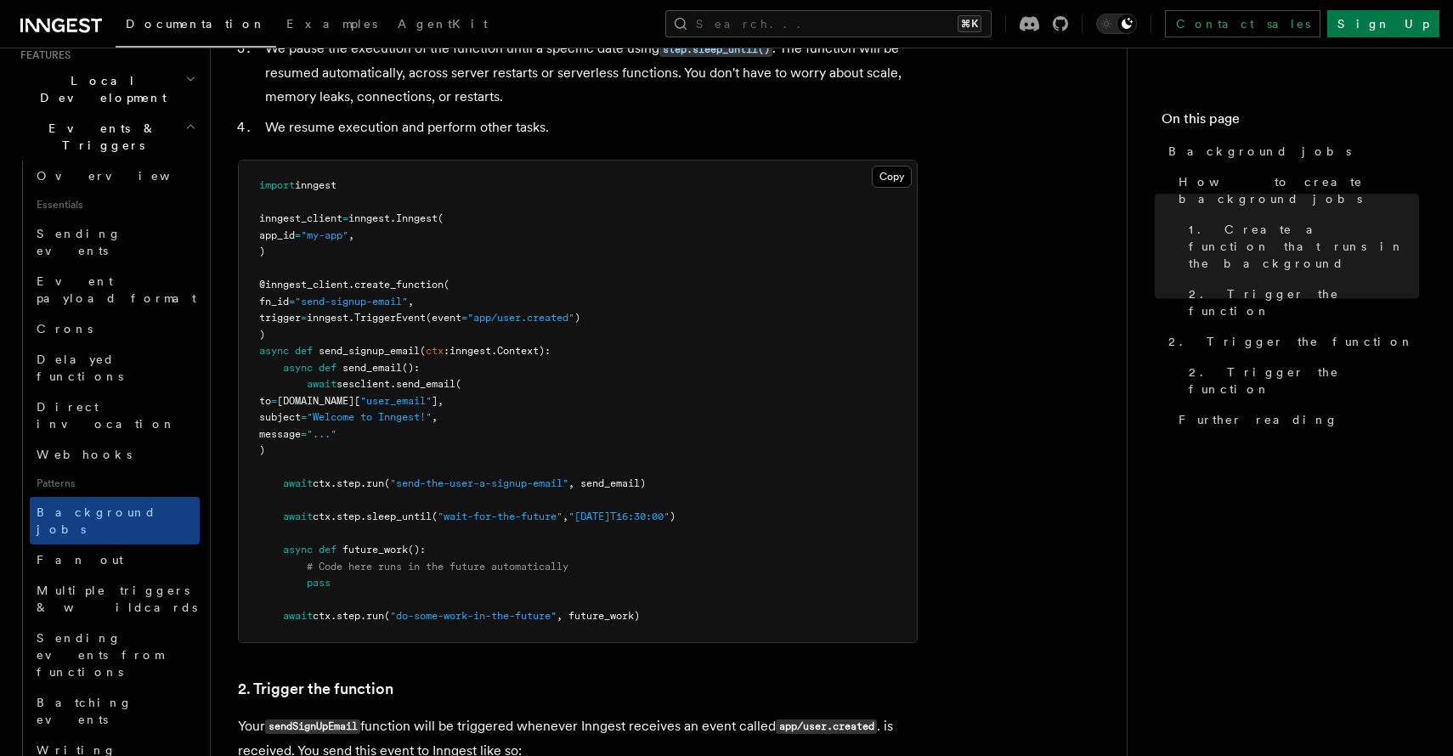
scroll to position [913, 0]
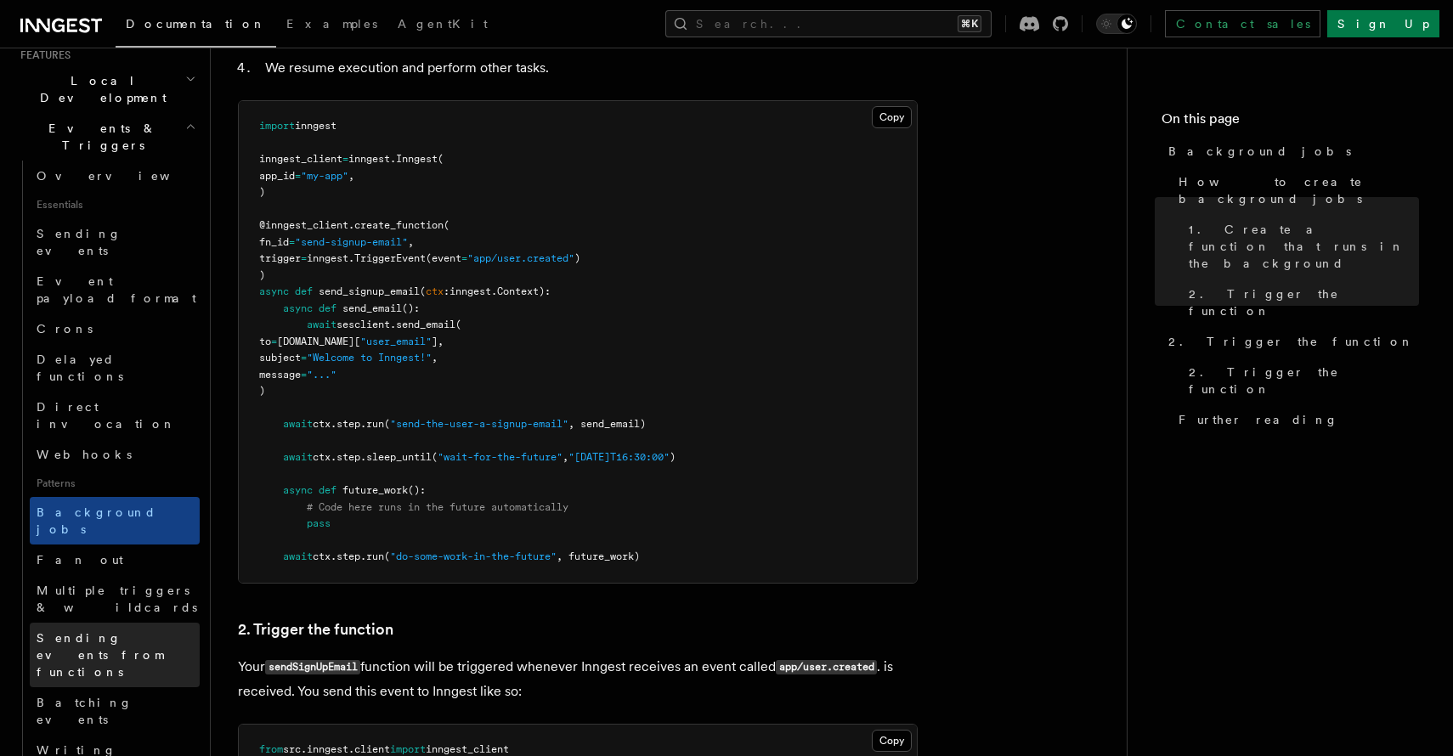
click at [134, 631] on span "Sending events from functions" at bounding box center [100, 655] width 127 height 48
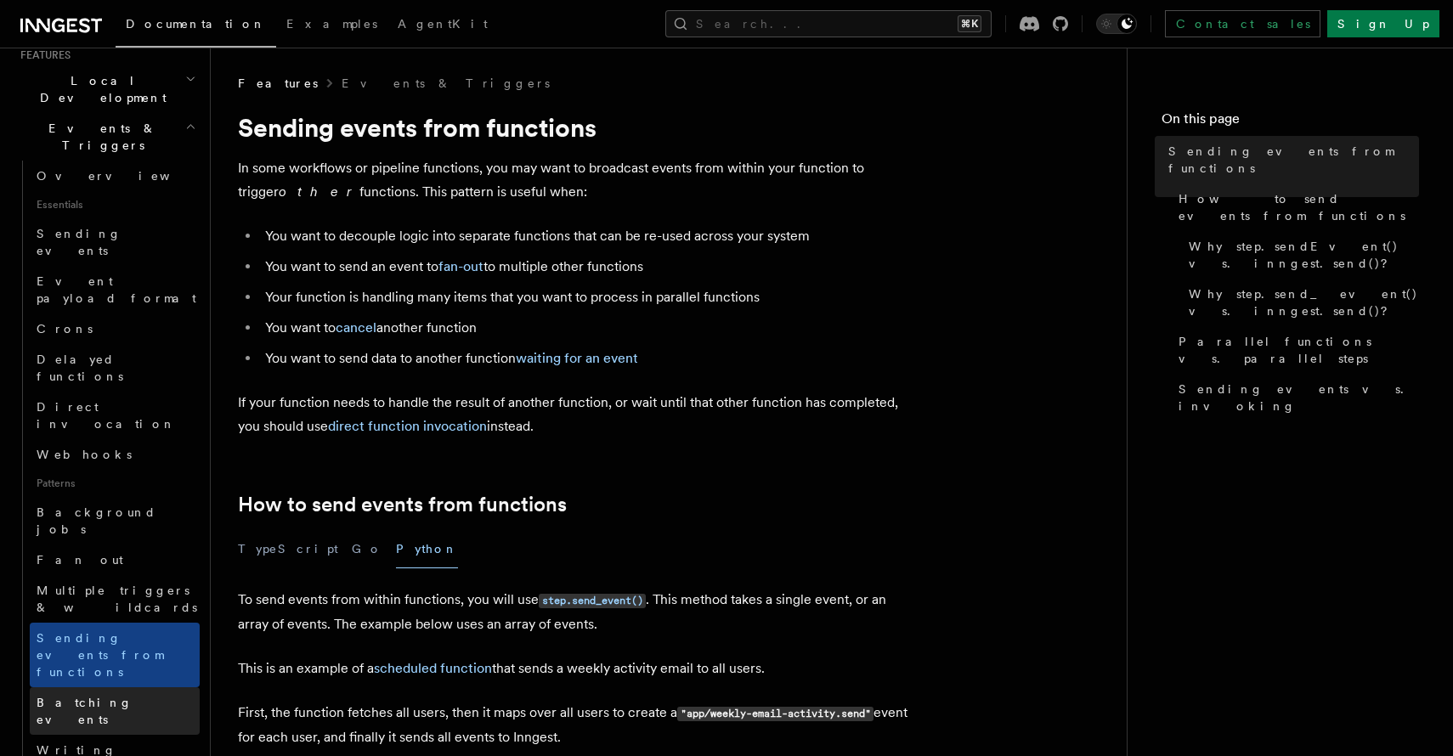
click at [124, 688] on link "Batching events" at bounding box center [115, 712] width 170 height 48
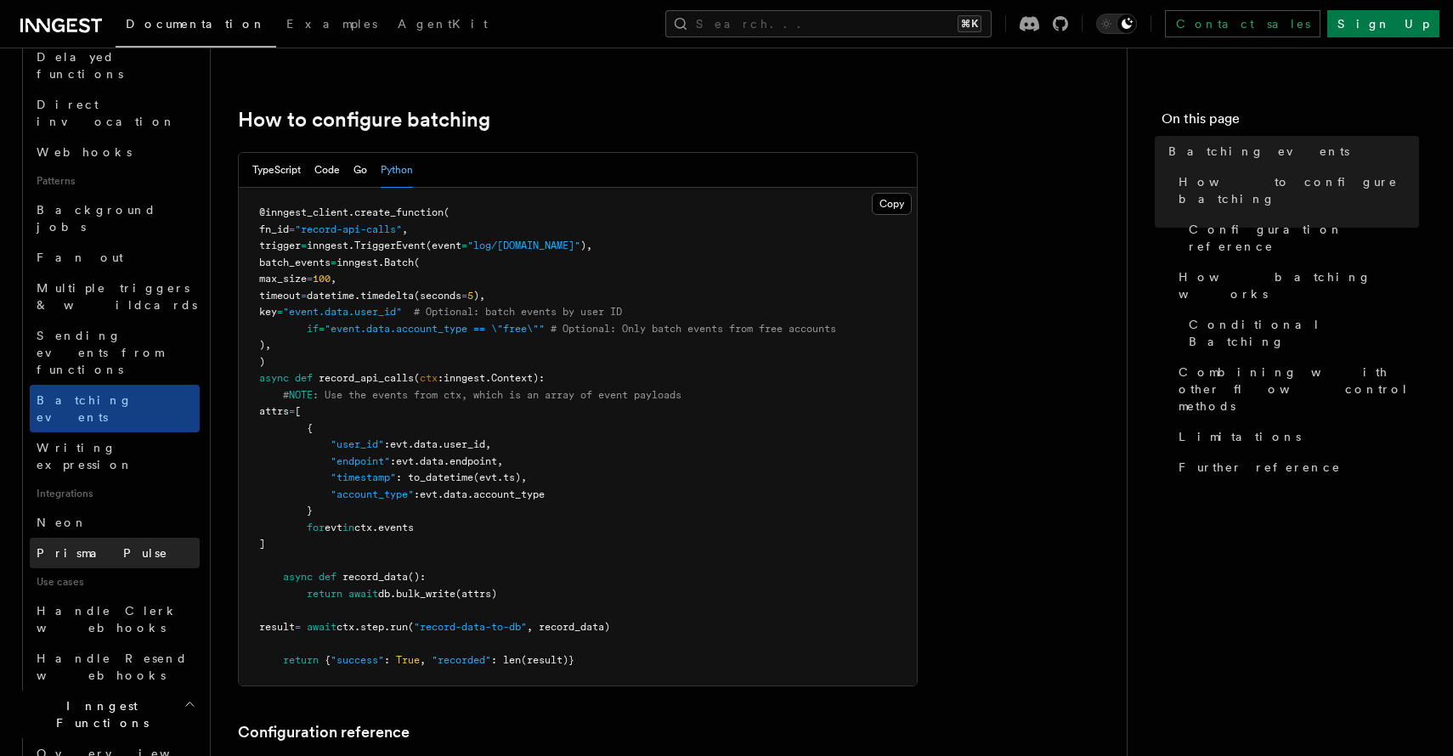
scroll to position [689, 0]
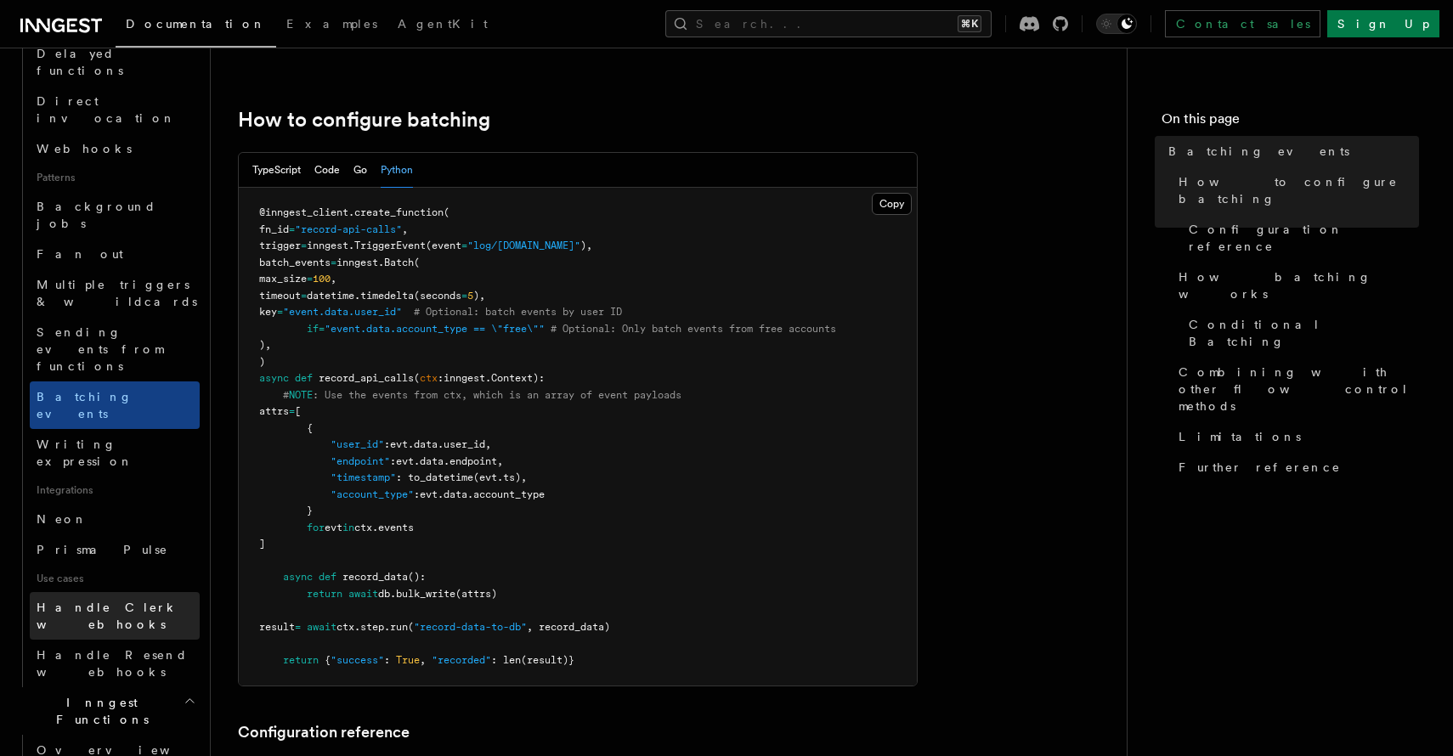
click at [137, 601] on span "Handle Clerk webhooks" at bounding box center [108, 616] width 142 height 31
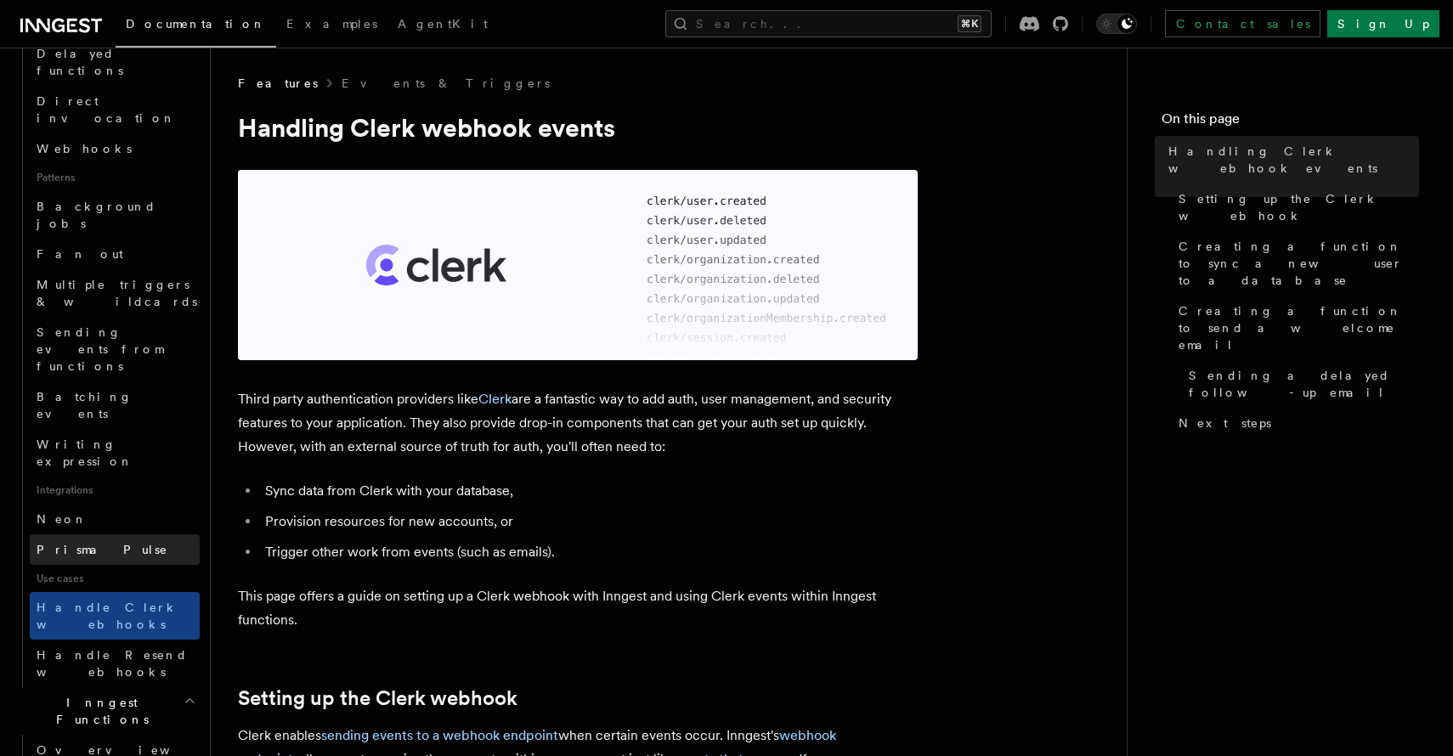
click at [140, 535] on link "Prisma Pulse" at bounding box center [115, 550] width 170 height 31
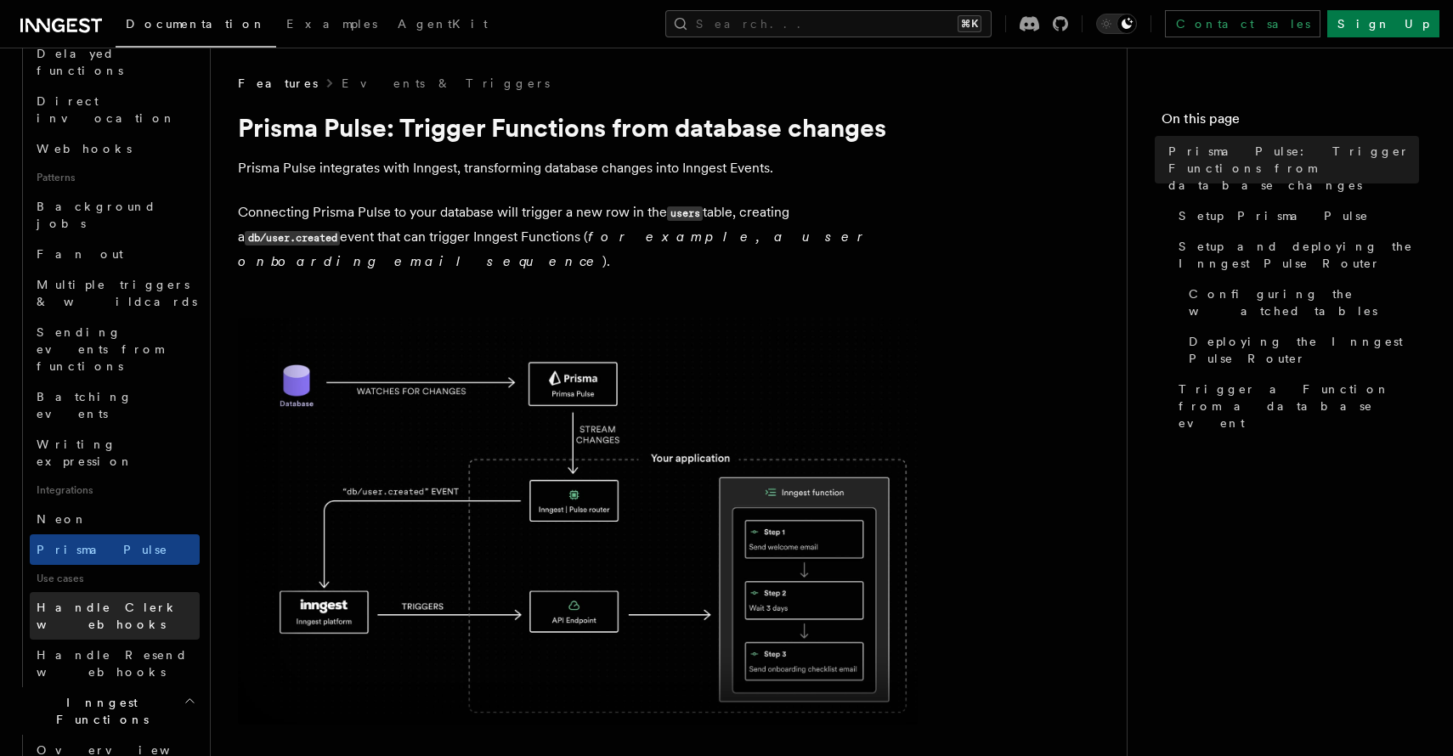
click at [120, 592] on link "Handle Clerk webhooks" at bounding box center [115, 616] width 170 height 48
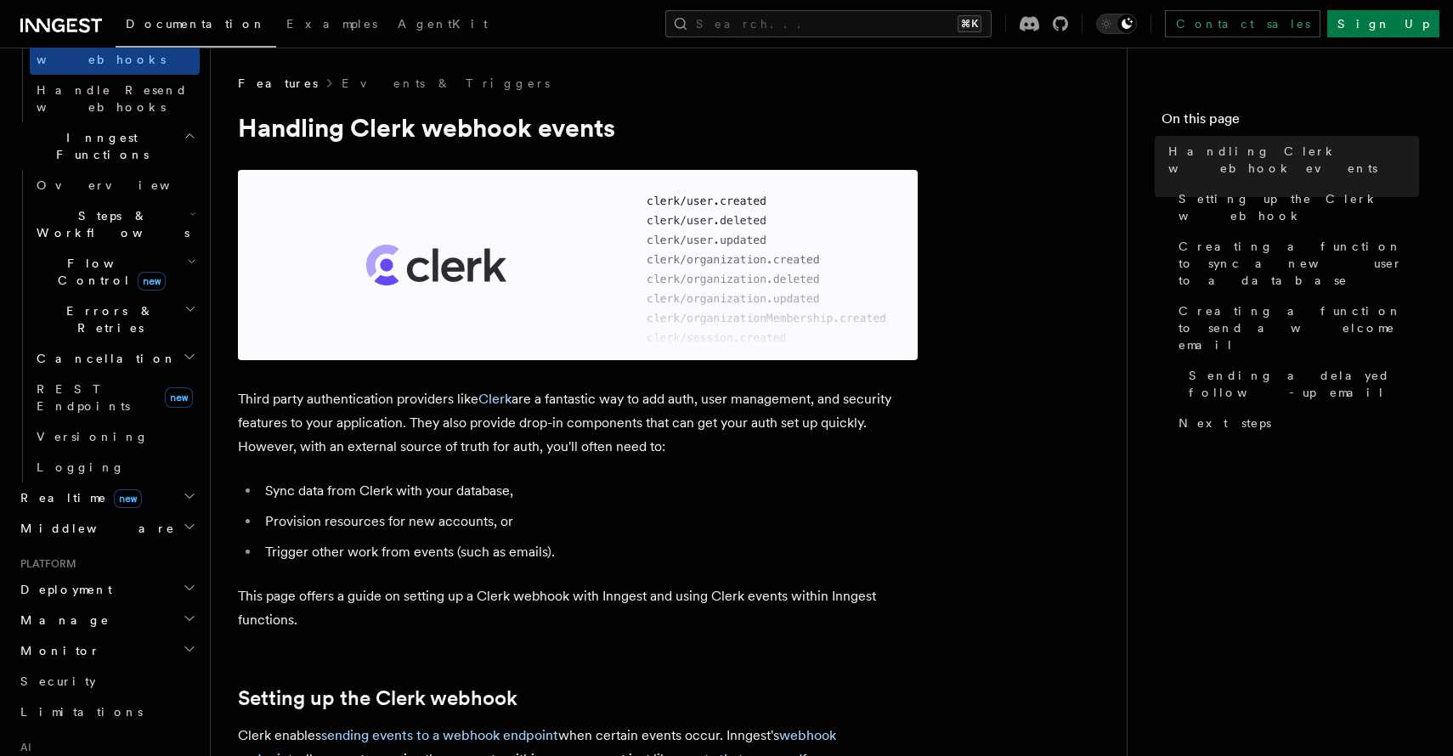
scroll to position [1266, 0]
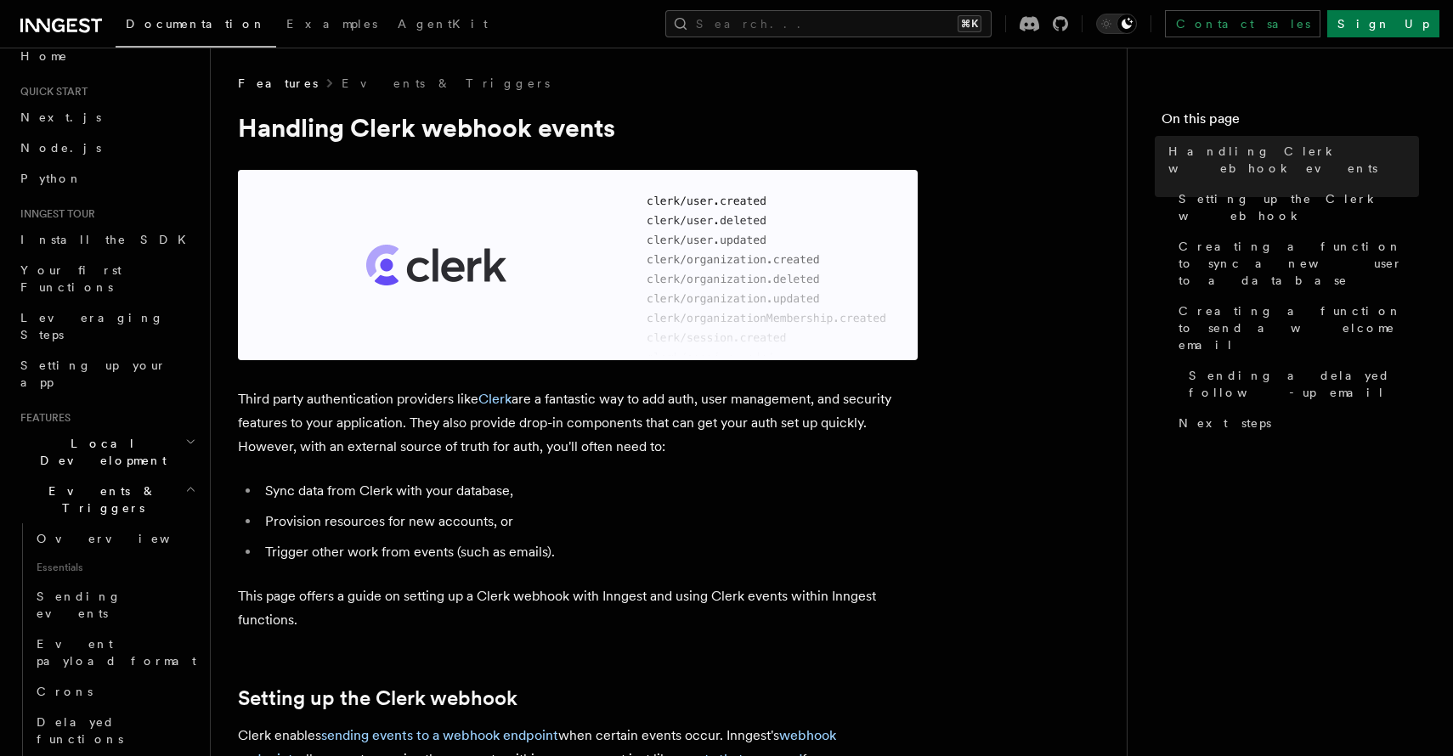
scroll to position [0, 0]
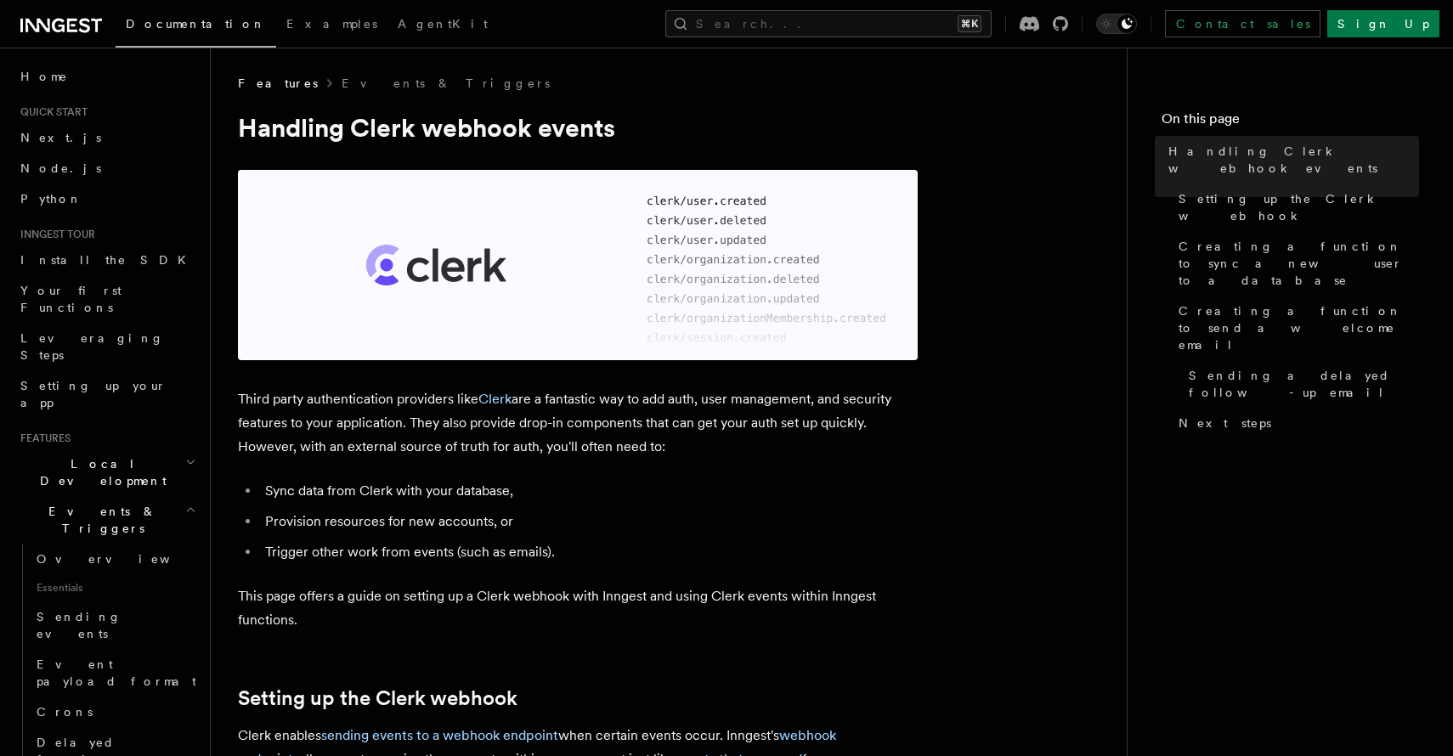
click at [186, 503] on icon "button" at bounding box center [190, 510] width 11 height 14
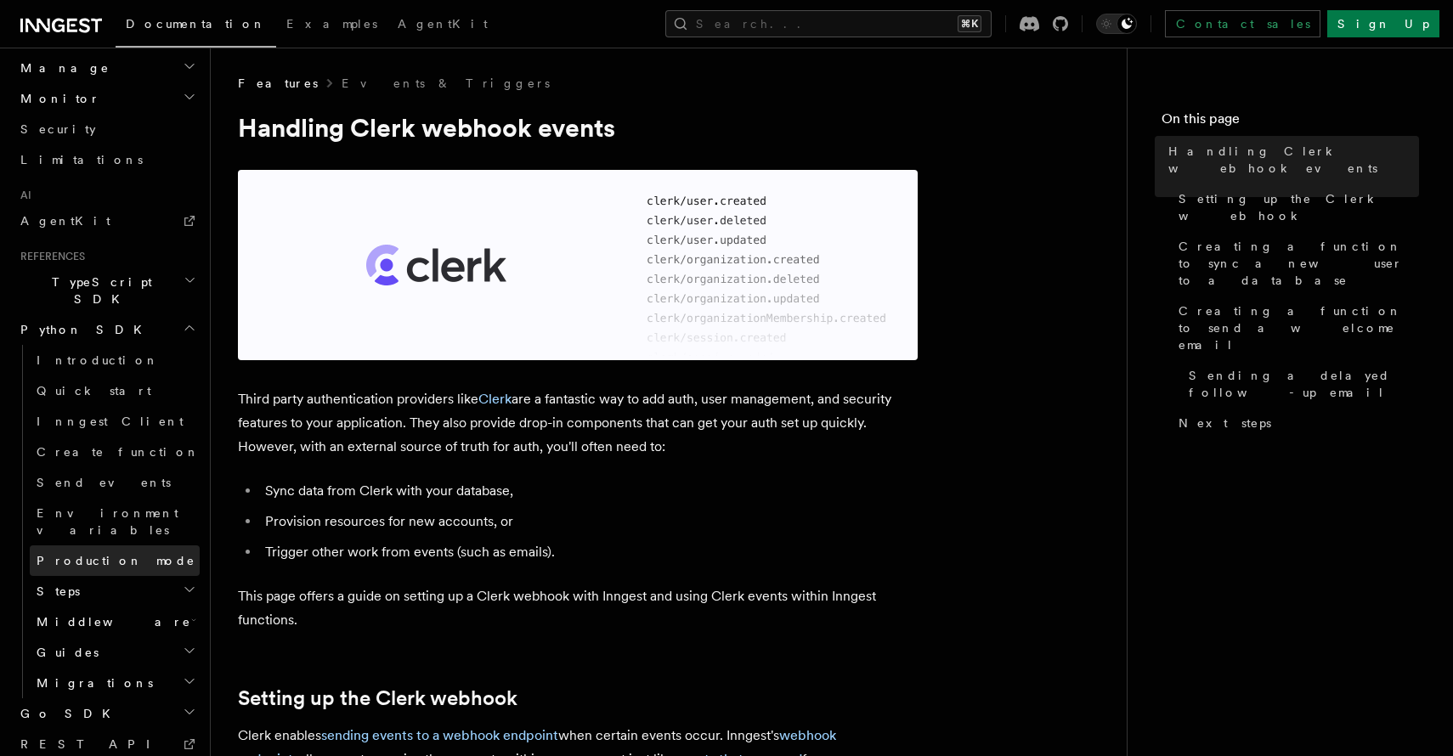
click at [115, 554] on span "Production mode" at bounding box center [116, 561] width 159 height 14
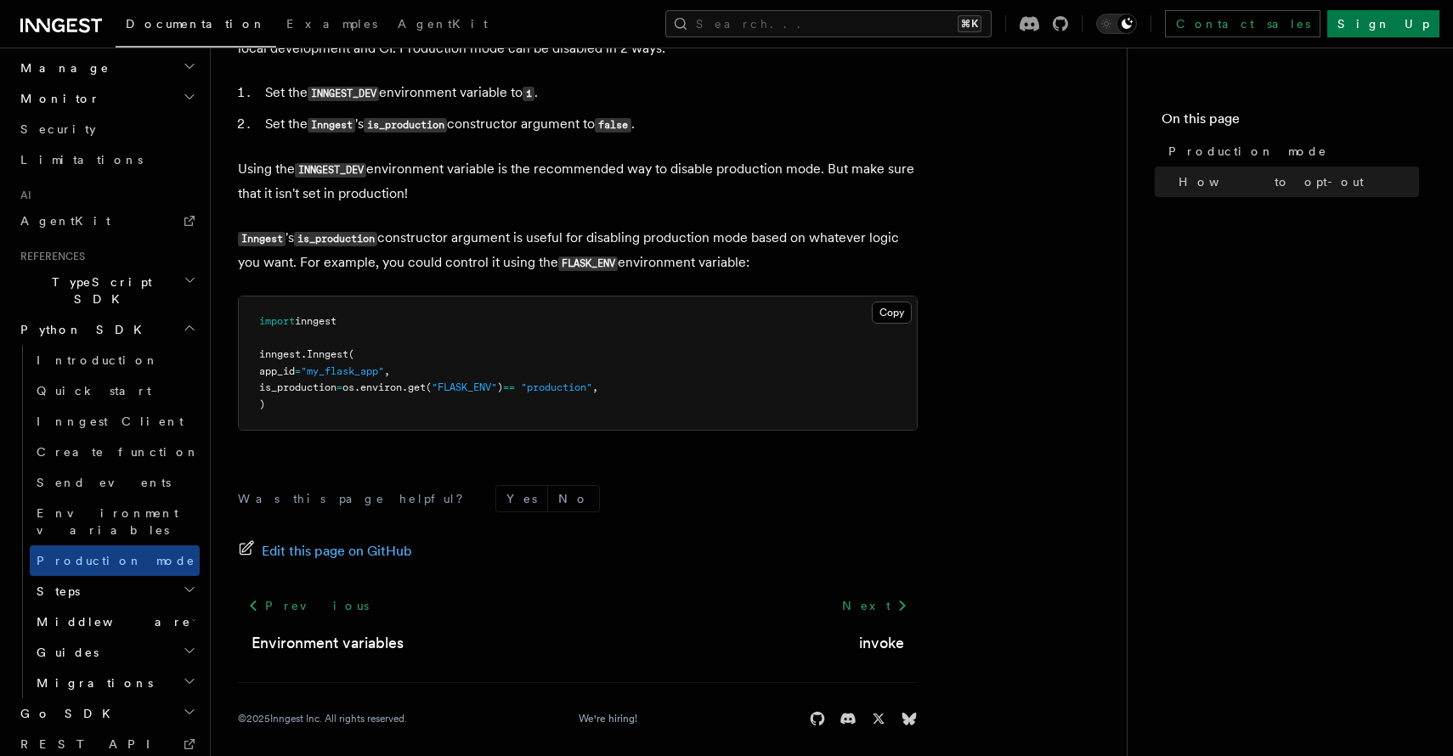
scroll to position [292, 0]
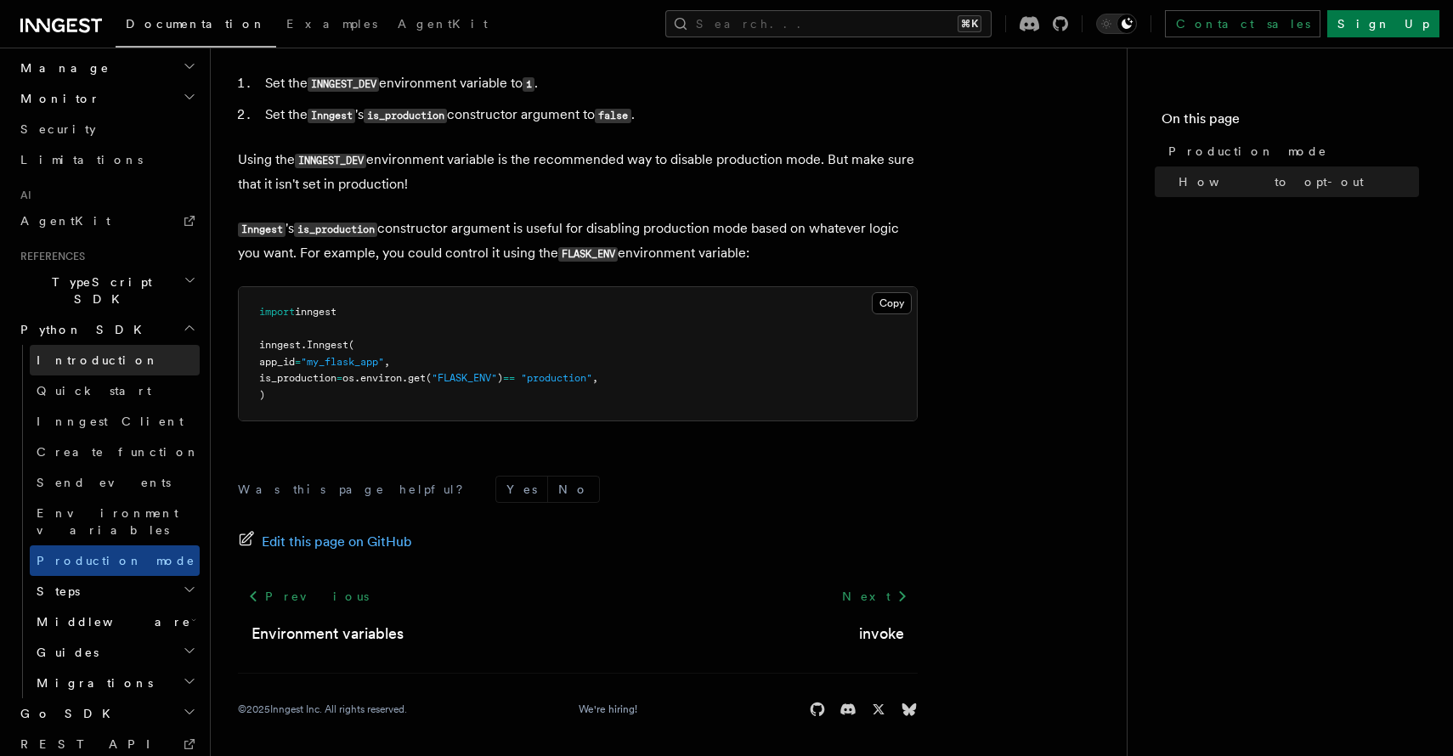
click at [130, 345] on link "Introduction" at bounding box center [115, 360] width 170 height 31
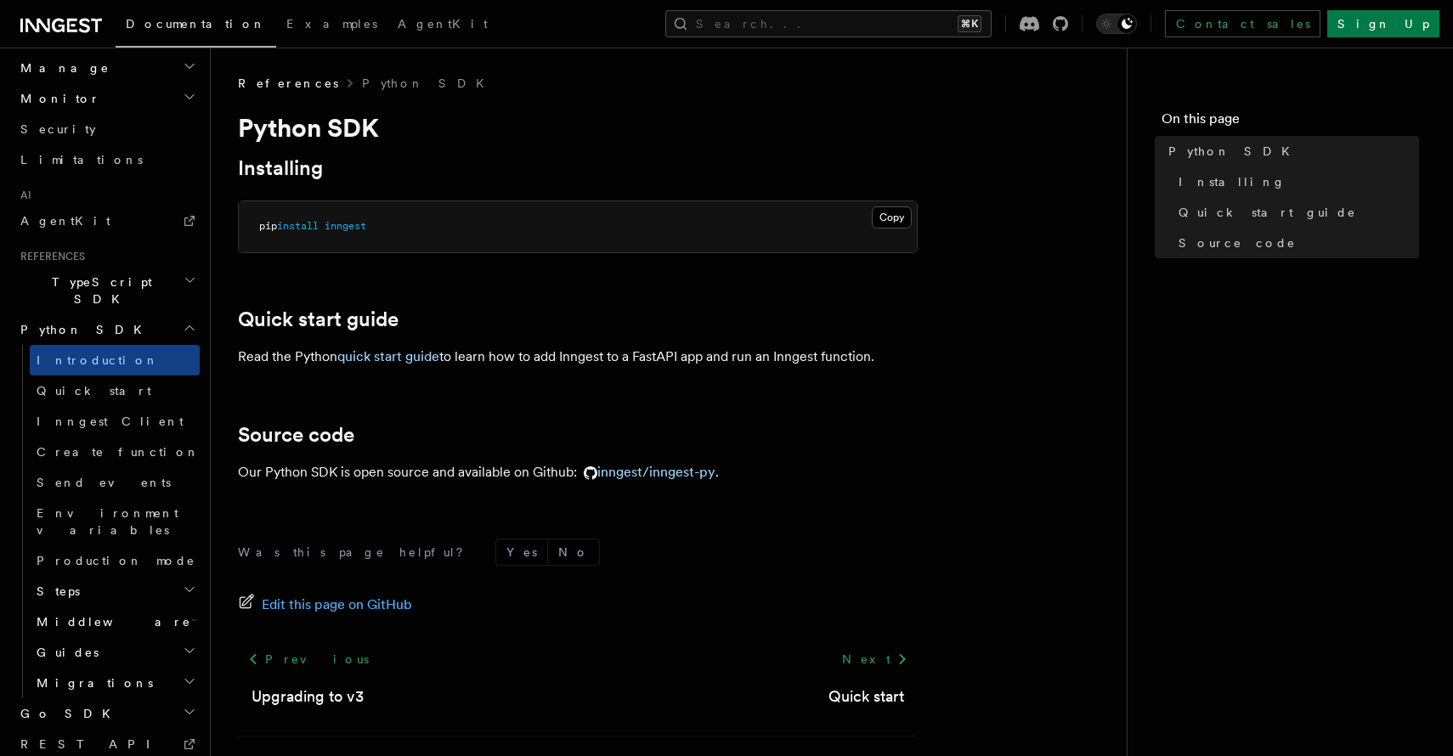
click at [96, 576] on h2 "Steps" at bounding box center [115, 591] width 170 height 31
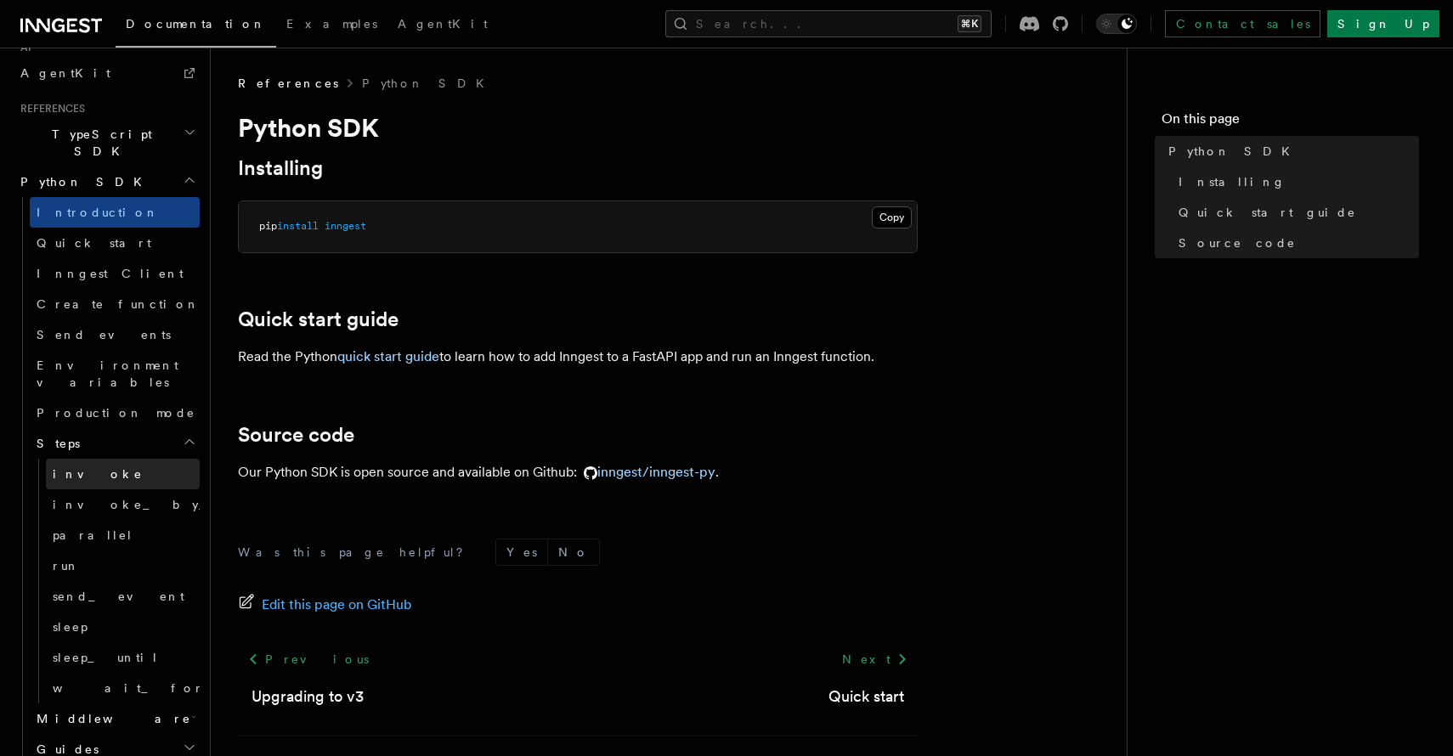
scroll to position [1127, 0]
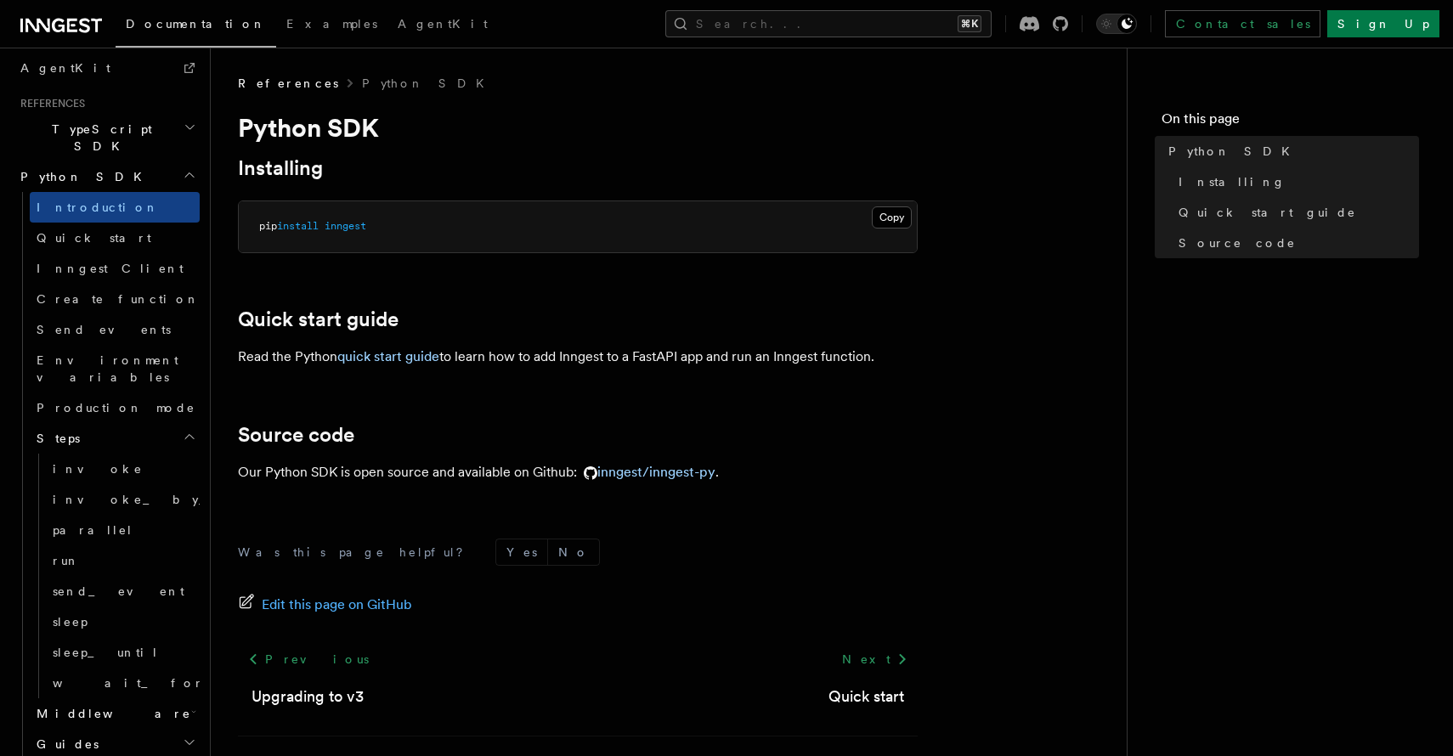
click at [119, 699] on h2 "Middleware" at bounding box center [115, 714] width 170 height 31
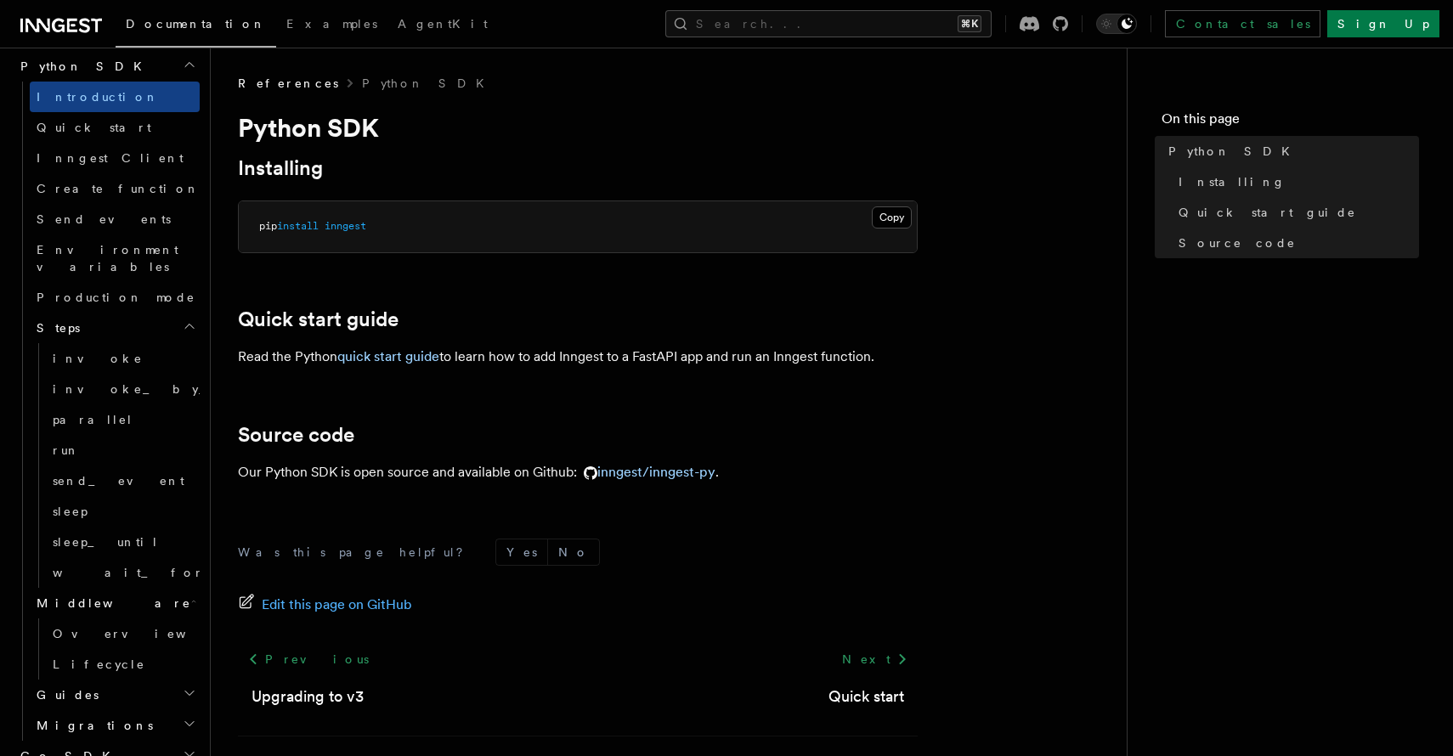
scroll to position [1239, 0]
click at [128, 678] on h2 "Guides" at bounding box center [115, 693] width 170 height 31
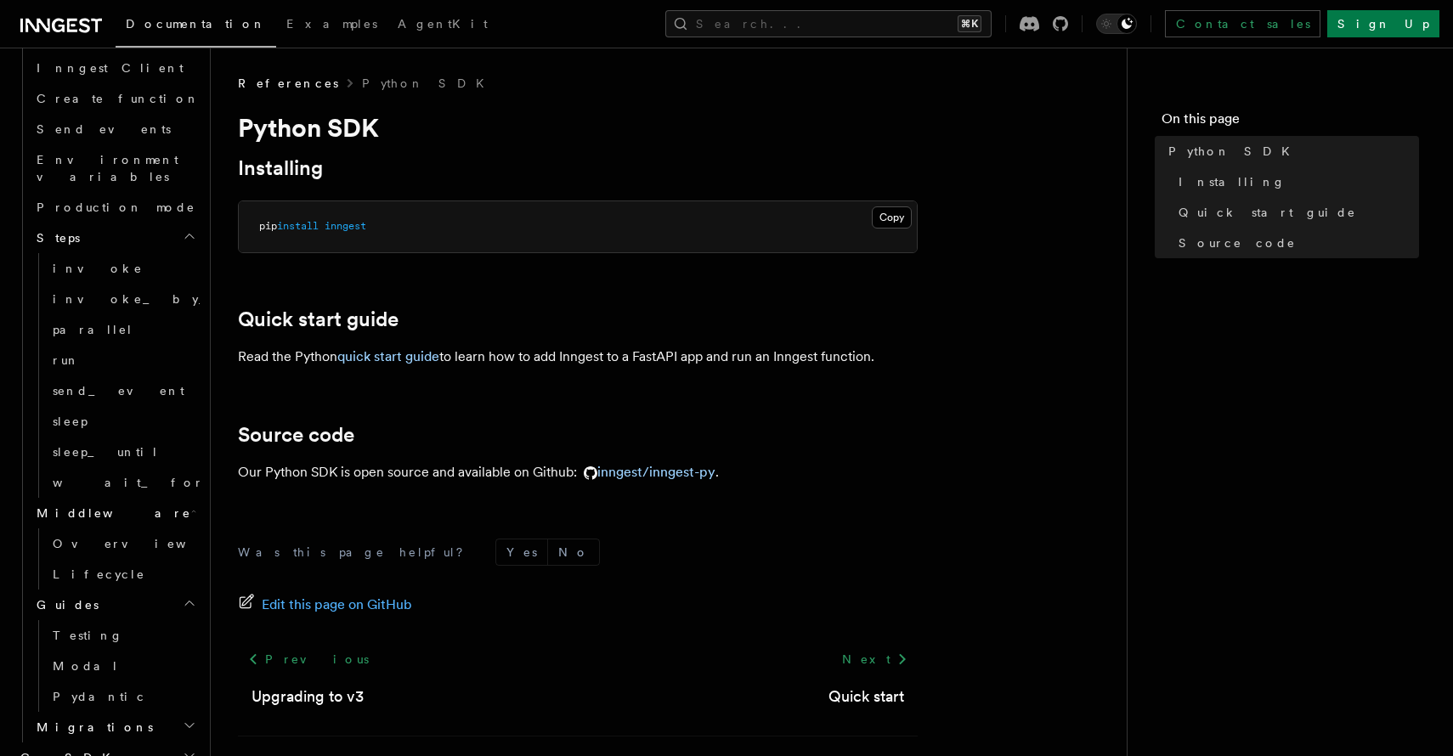
click at [152, 712] on h2 "Migrations" at bounding box center [115, 727] width 170 height 31
click at [124, 682] on link "Pydantic" at bounding box center [123, 697] width 154 height 31
